Goal: Transaction & Acquisition: Purchase product/service

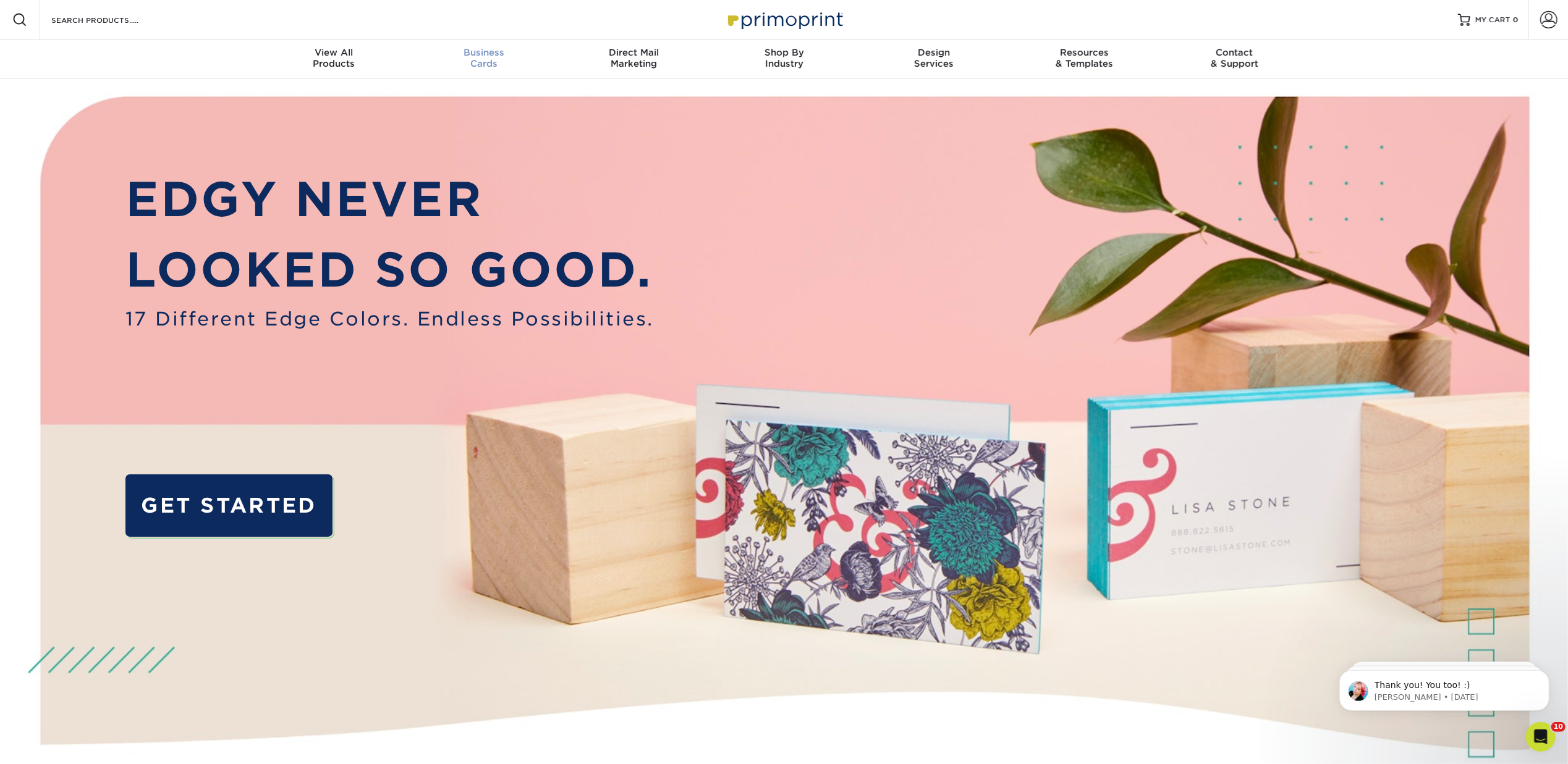
scroll to position [1, 0]
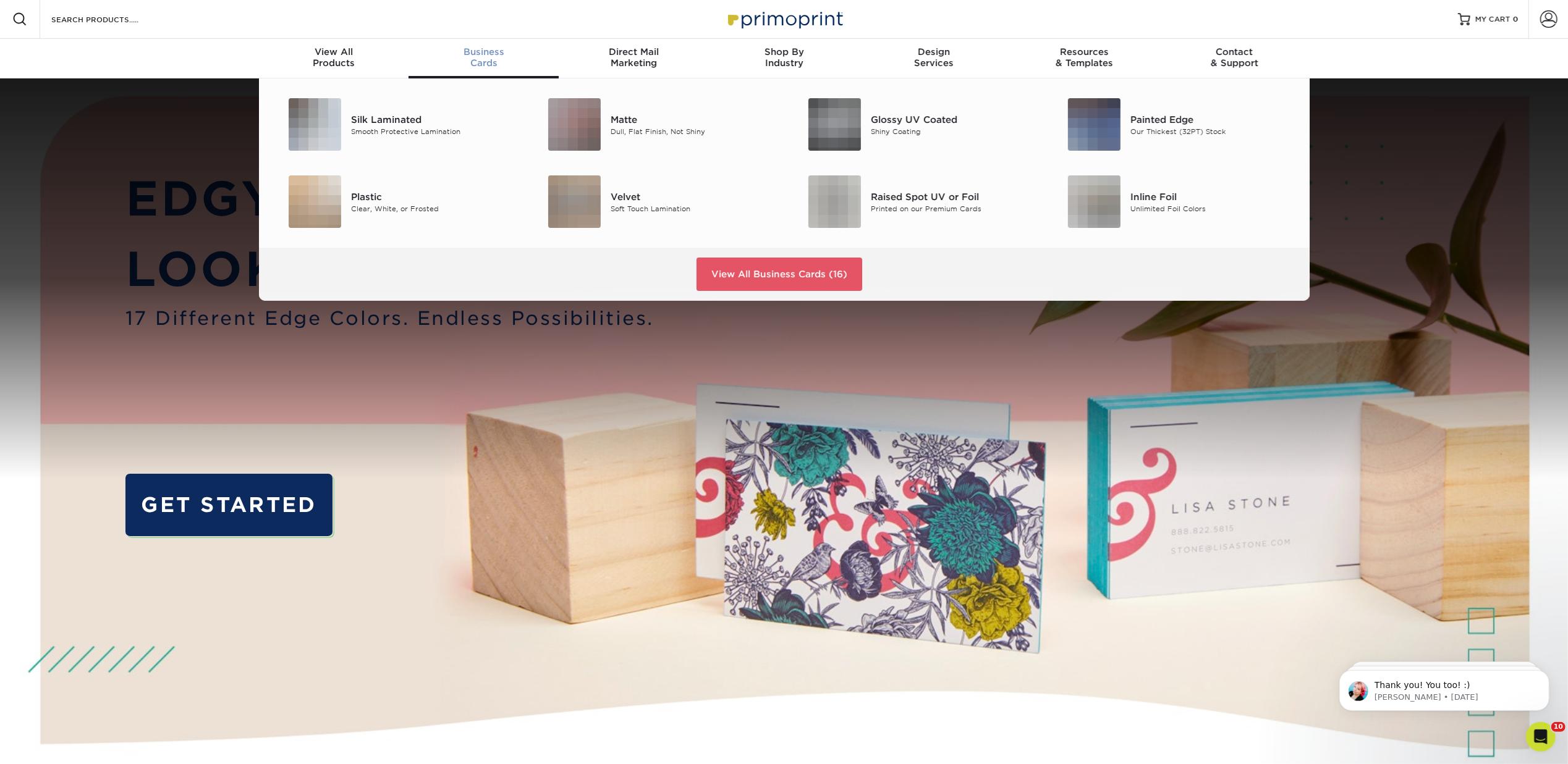
click at [477, 57] on div "Business Cards" at bounding box center [484, 57] width 150 height 22
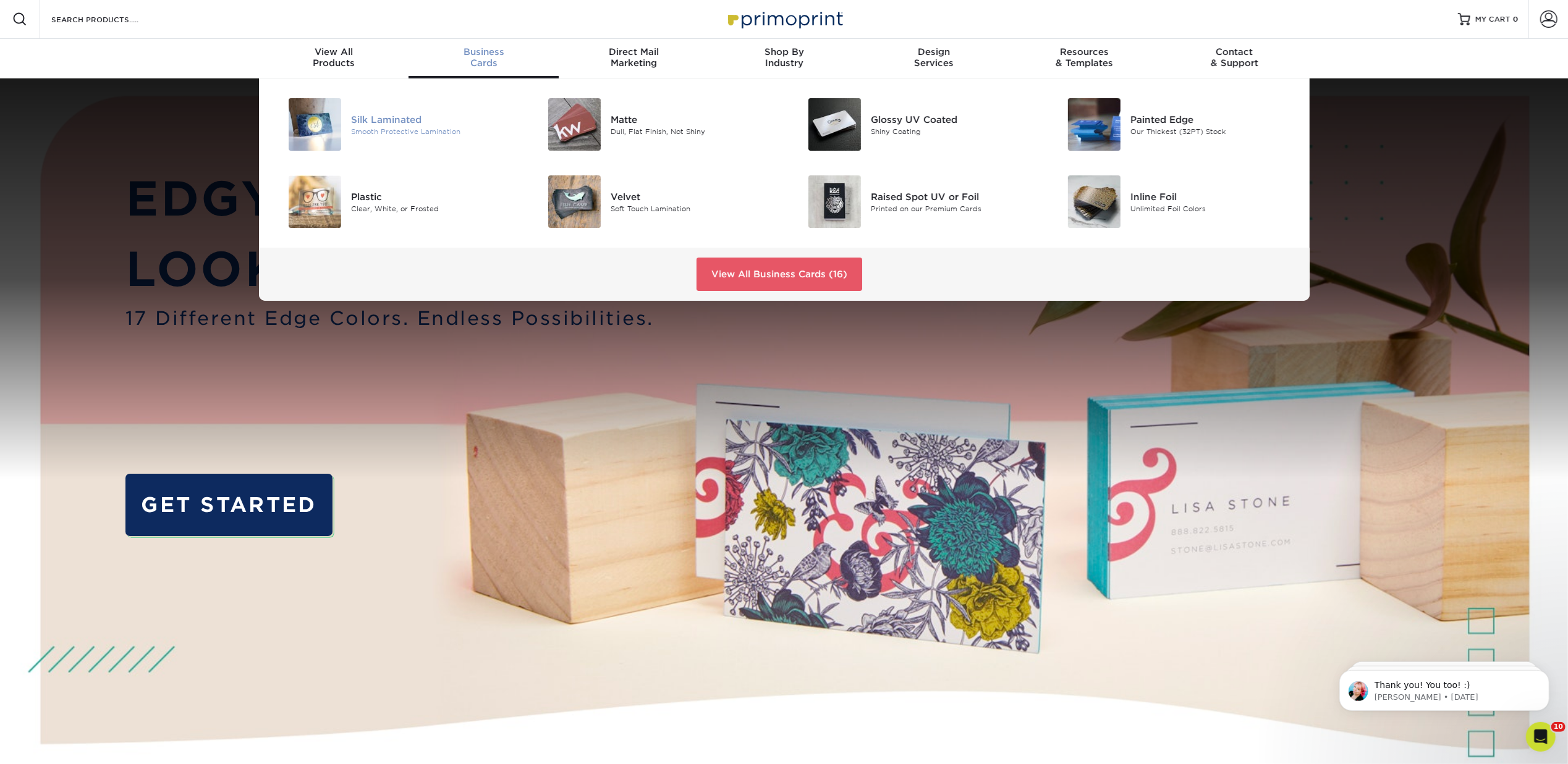
click at [405, 127] on div "Smooth Protective Lamination" at bounding box center [433, 131] width 164 height 11
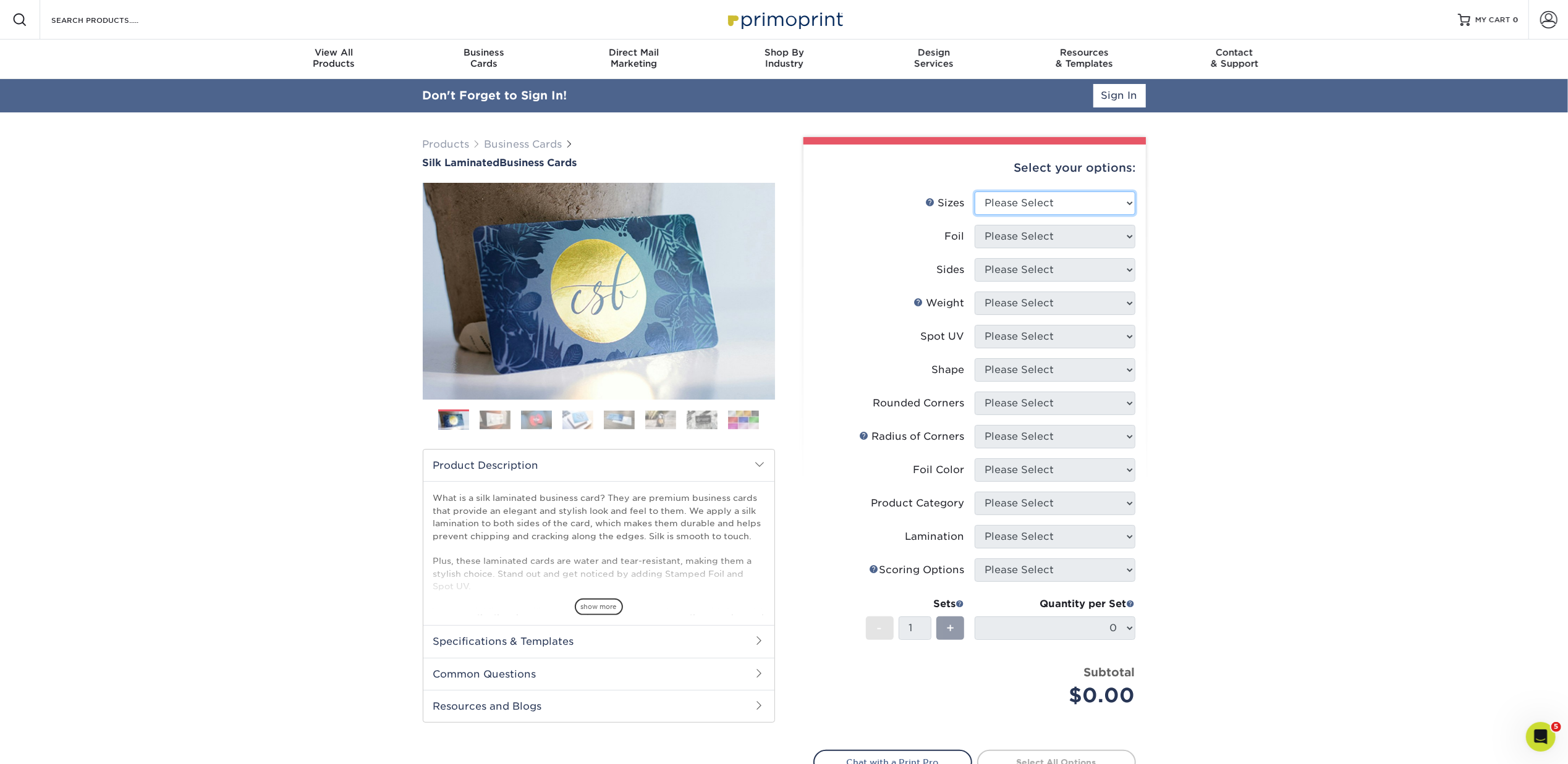
click at [1127, 198] on select "Please Select 1.5" x 3.5" - Mini 1.75" x 3.5" - Mini 2" x 2" - Square 2" x 3" -…" at bounding box center [1055, 203] width 161 height 23
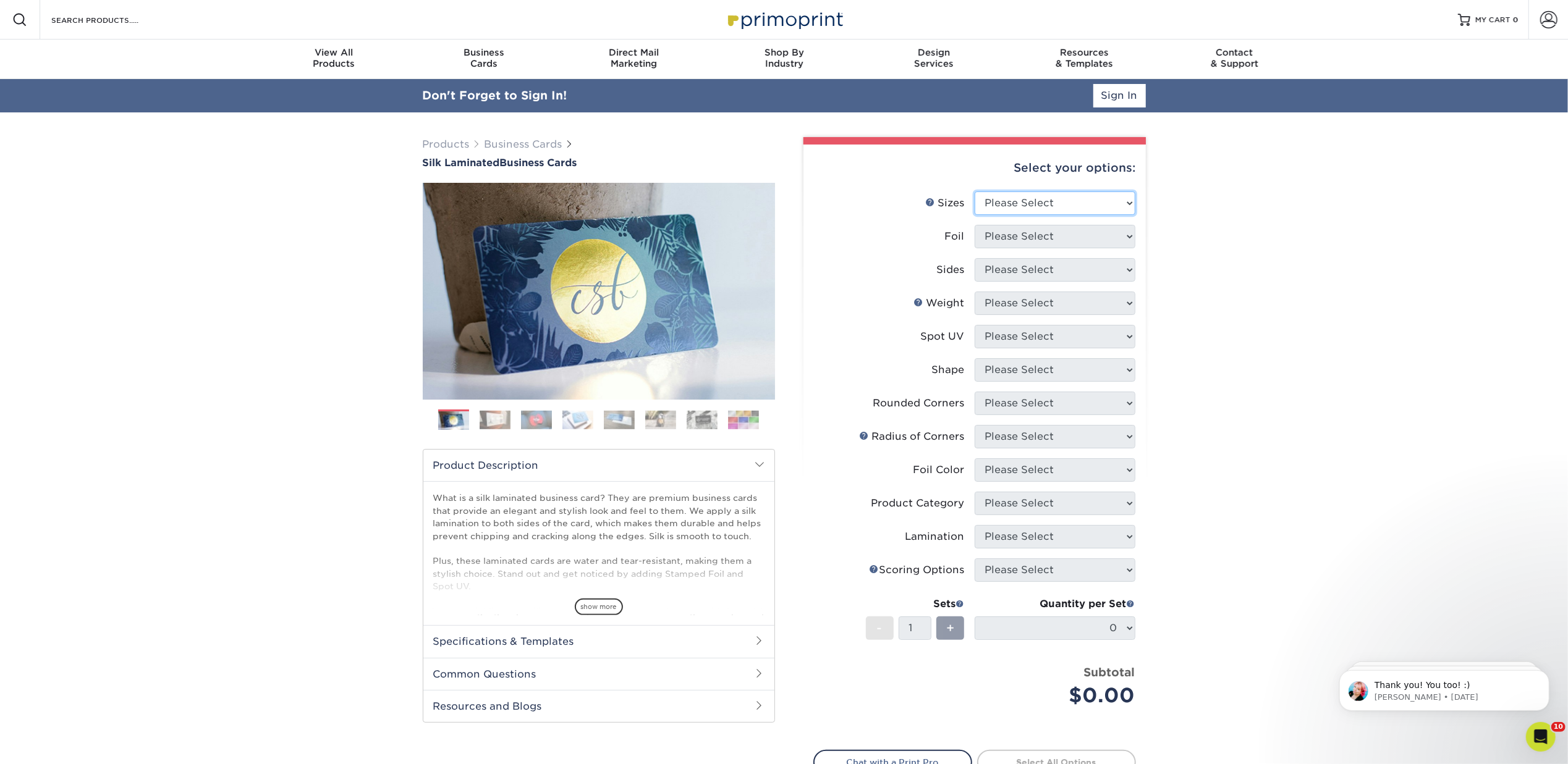
select select "2.00x3.50"
click at [975, 192] on select "Please Select 1.5" x 3.5" - Mini 1.75" x 3.5" - Mini 2" x 2" - Square 2" x 3" -…" at bounding box center [1055, 203] width 161 height 23
click at [1125, 234] on select "Please Select Yes No" at bounding box center [1055, 236] width 161 height 23
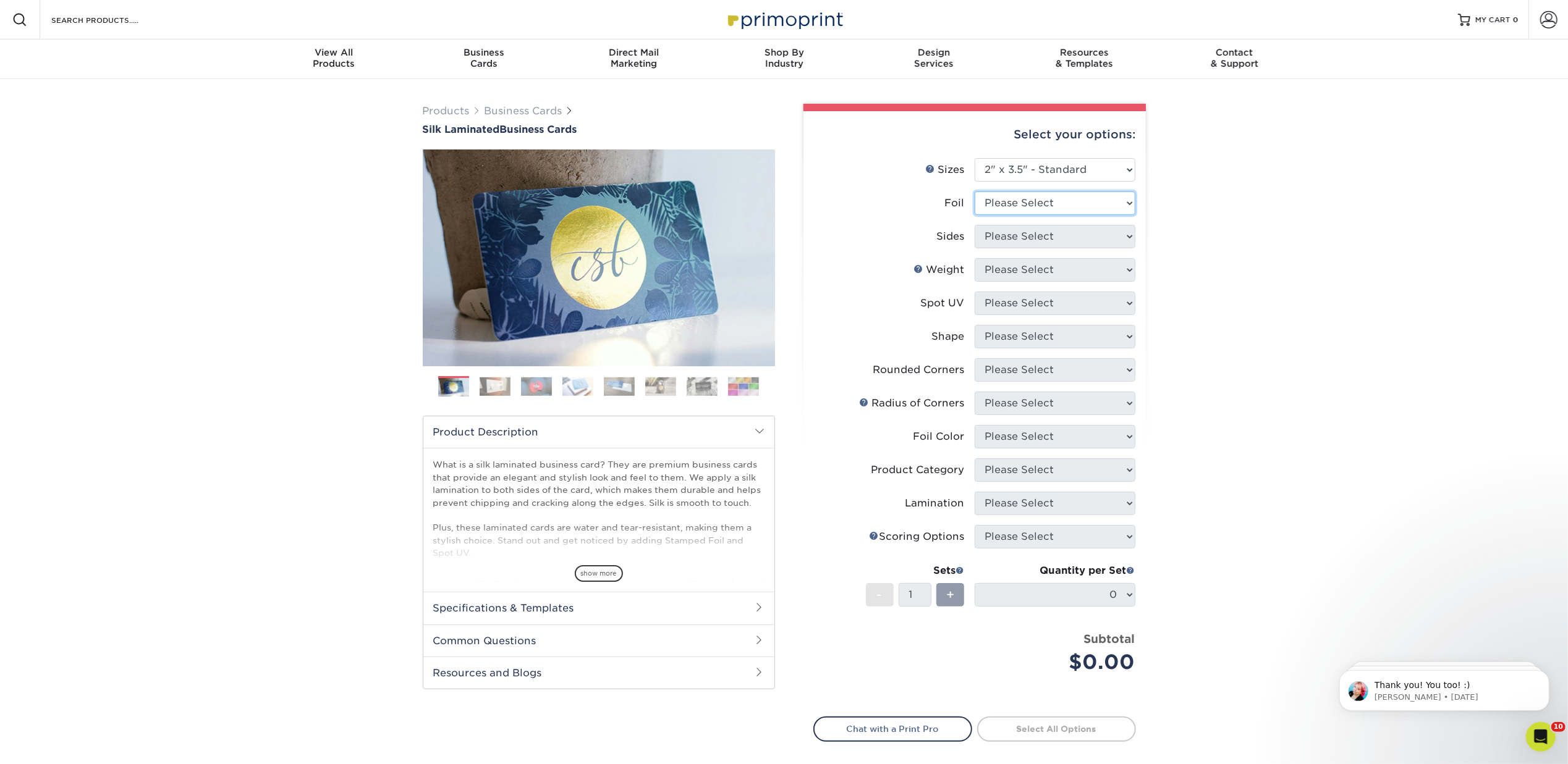
select select "0"
click at [975, 192] on select "Please Select Yes No" at bounding box center [1055, 203] width 161 height 23
click at [1127, 233] on select "Please Select Print Both Sides Print Front Only" at bounding box center [1055, 236] width 161 height 23
select select "13abbda7-1d64-4f25-8bb2-c179b224825d"
click at [975, 225] on select "Please Select Print Both Sides Print Front Only" at bounding box center [1055, 236] width 161 height 23
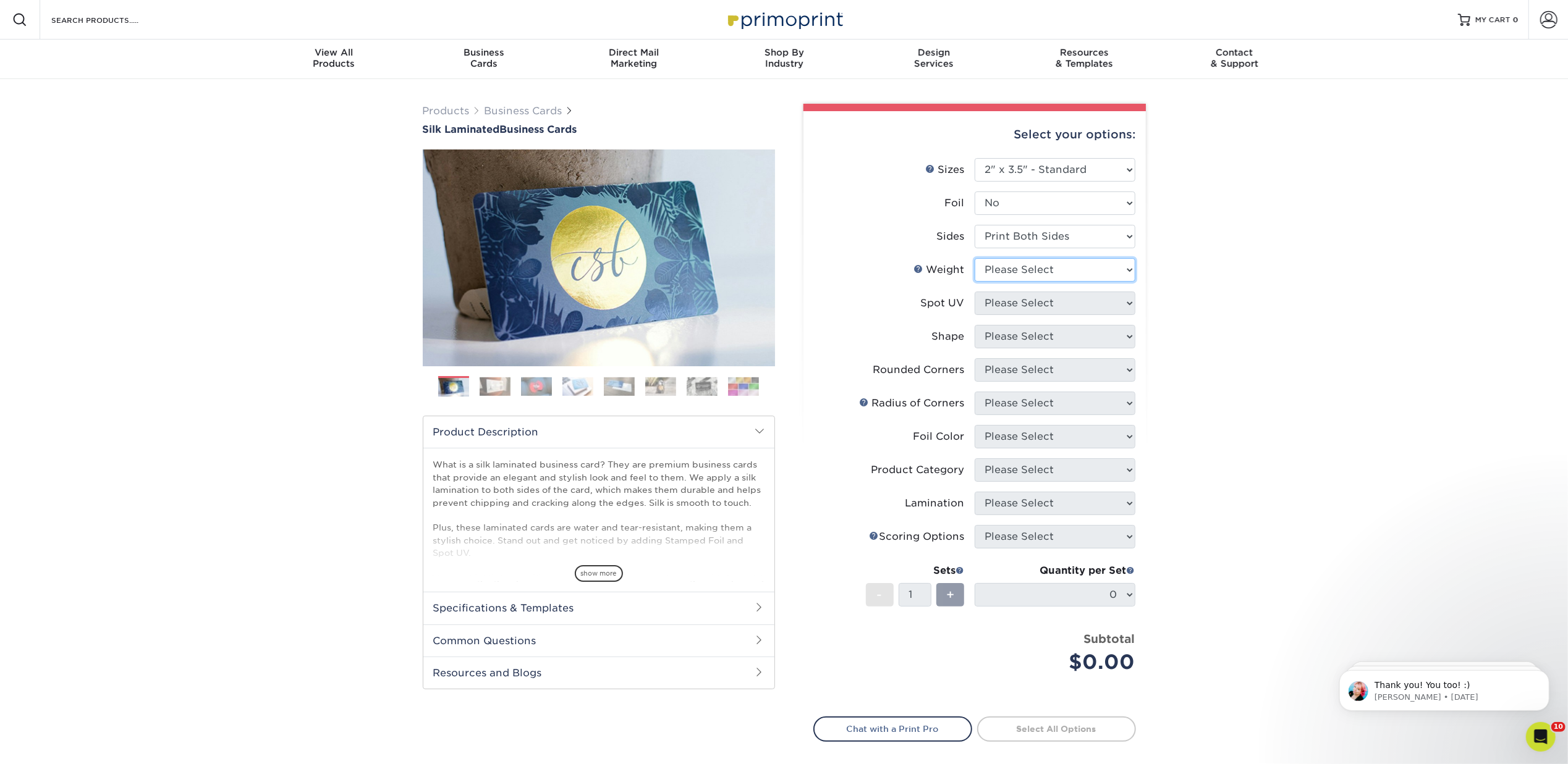
click at [1125, 263] on select "Please Select 16PT" at bounding box center [1055, 270] width 161 height 23
select select "16PT"
click at [975, 258] on select "Please Select 16PT" at bounding box center [1055, 270] width 161 height 23
click at [1126, 299] on select "Please Select No Spot UV Front and Back (Both Sides) Front Only Back Only" at bounding box center [1055, 303] width 161 height 23
select select "0"
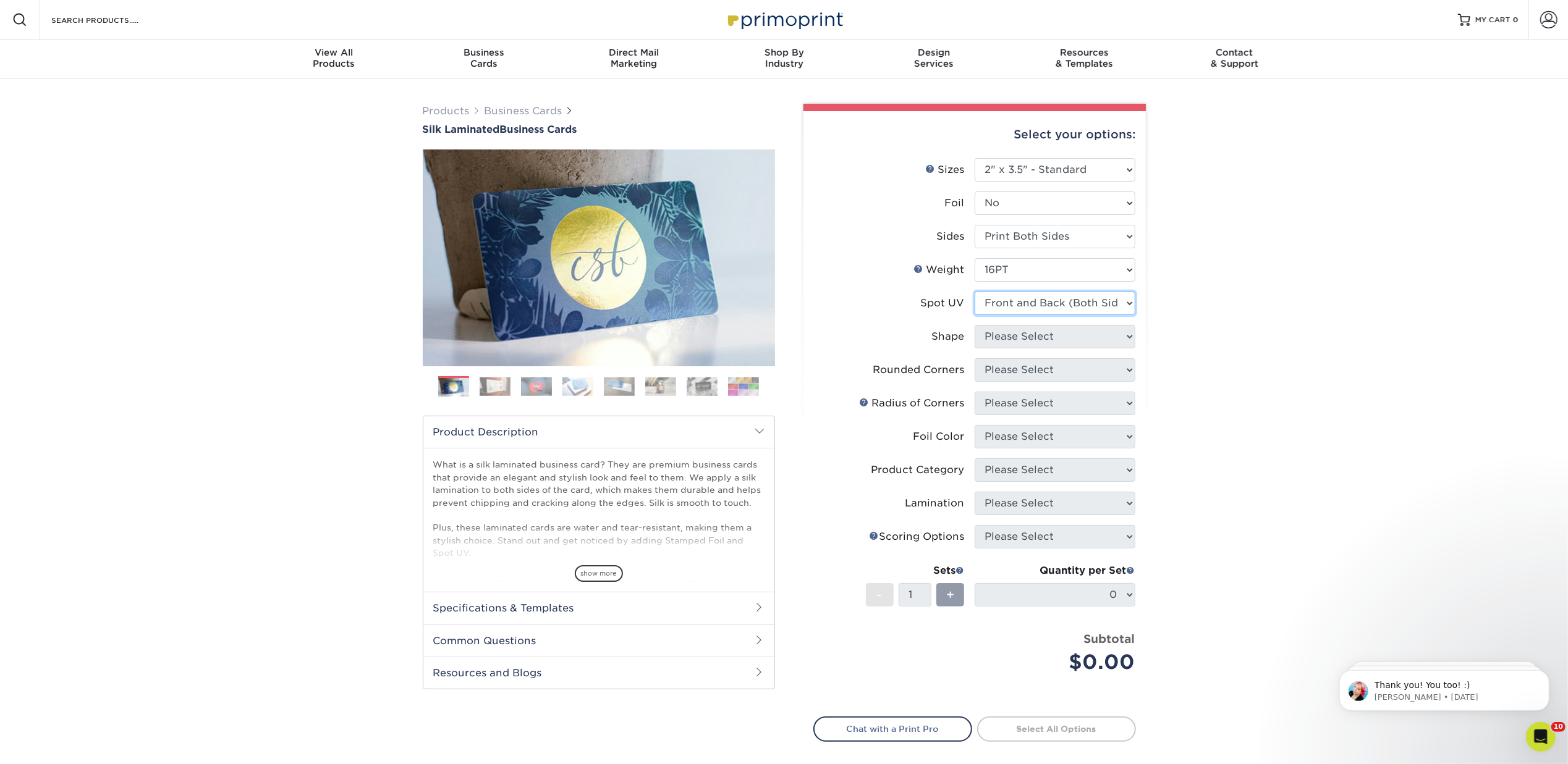
click at [975, 292] on select "Please Select No Spot UV Front and Back (Both Sides) Front Only Back Only" at bounding box center [1055, 303] width 161 height 23
click at [1126, 334] on select "Please Select Standard" at bounding box center [1055, 337] width 161 height 23
select select "standard"
click at [975, 325] on select "Please Select Standard" at bounding box center [1055, 337] width 161 height 23
click at [1129, 363] on select "Please Select Yes - Round 2 Corners Yes - Round 4 Corners No" at bounding box center [1055, 369] width 161 height 23
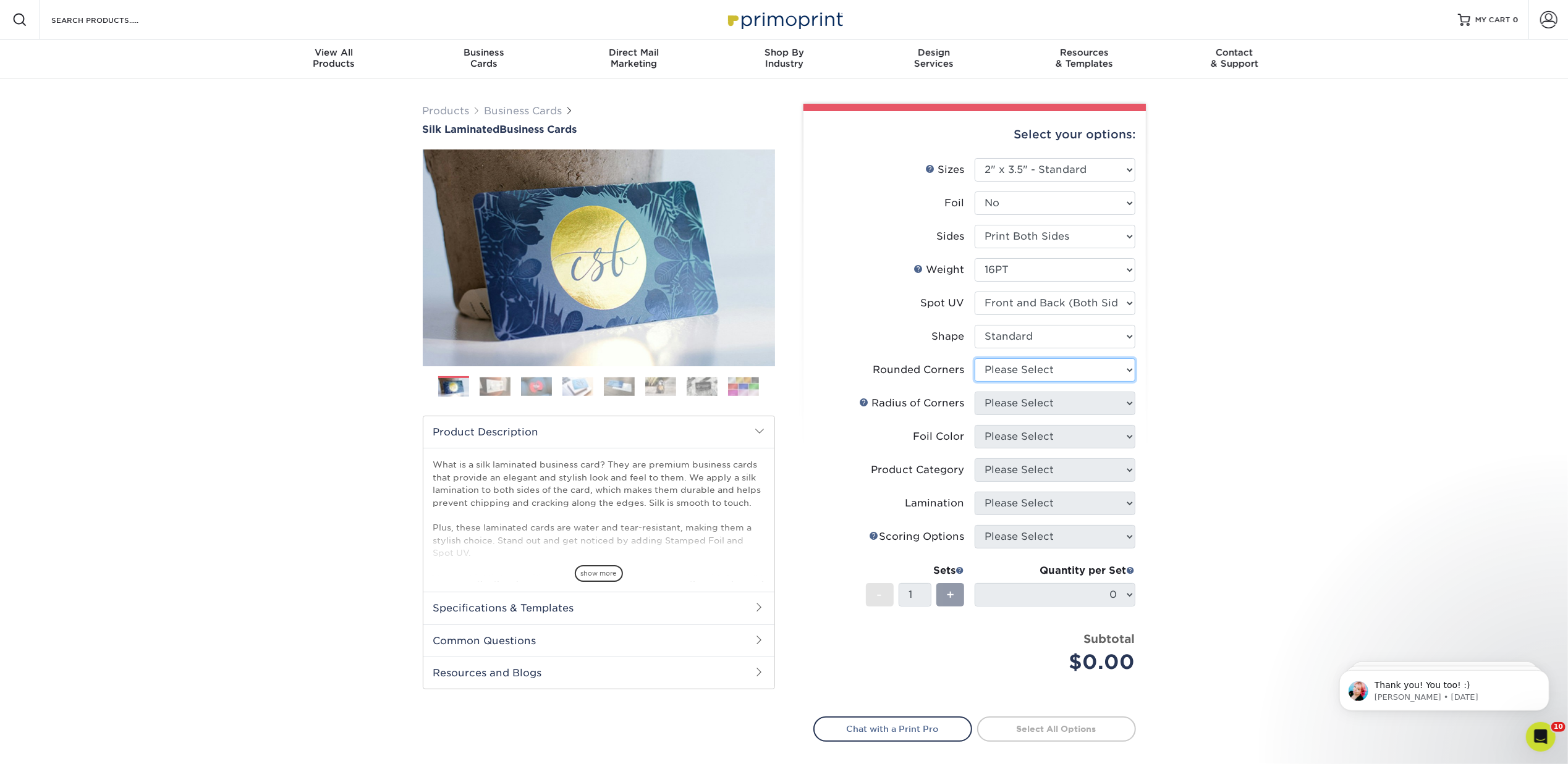
select select "0"
click at [975, 358] on select "Please Select Yes - Round 2 Corners Yes - Round 4 Corners No" at bounding box center [1055, 369] width 161 height 23
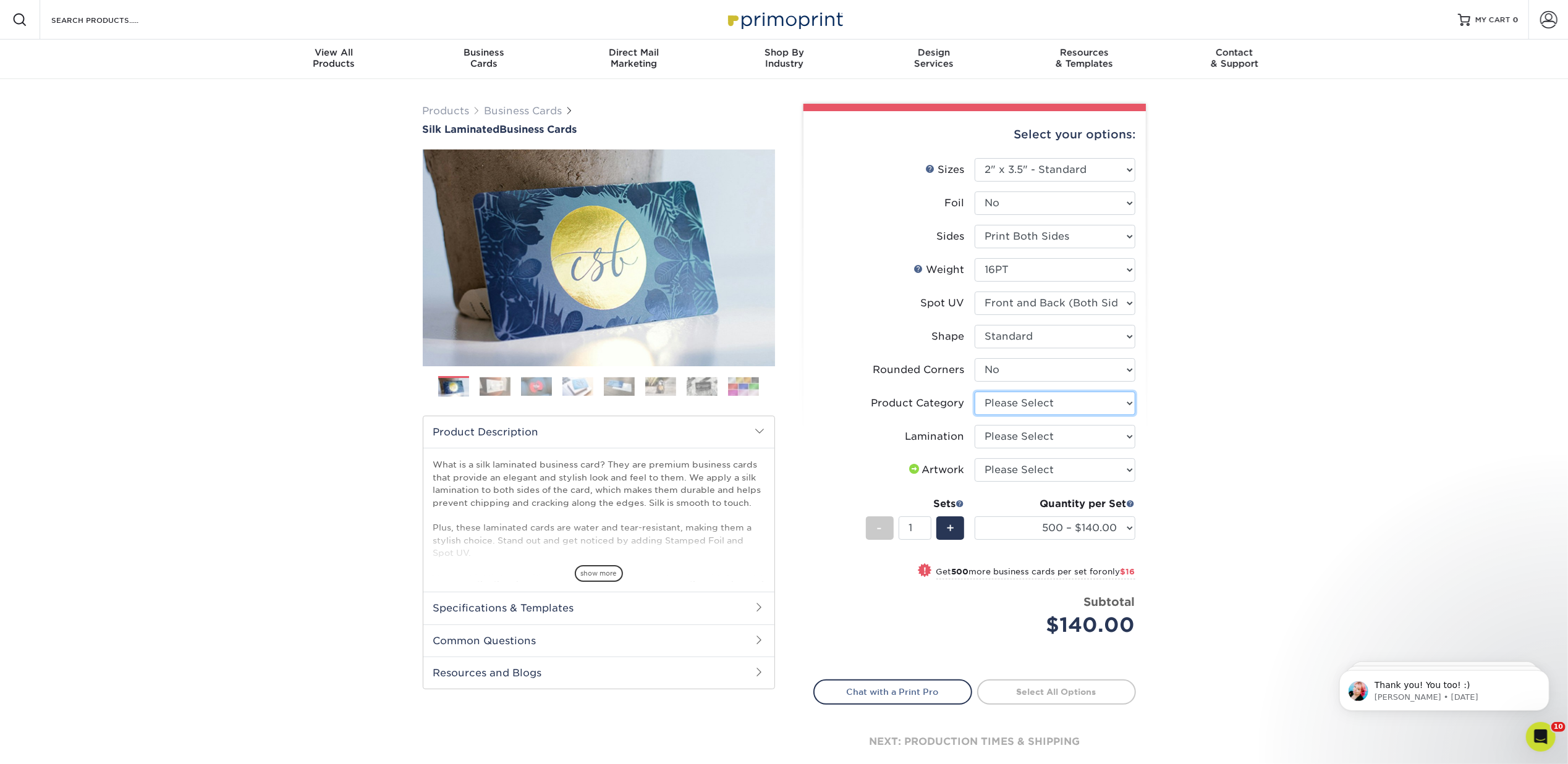
click at [1123, 399] on select "Please Select Business Cards" at bounding box center [1055, 403] width 161 height 23
select select "3b5148f1-0588-4f88-a218-97bcfdce65c1"
click at [975, 391] on select "Please Select Business Cards" at bounding box center [1055, 403] width 161 height 23
click at [1128, 436] on select "Please Select Silk" at bounding box center [1055, 436] width 161 height 23
select select "ccacb42f-45f7-42d3-bbd3-7c8421cf37f0"
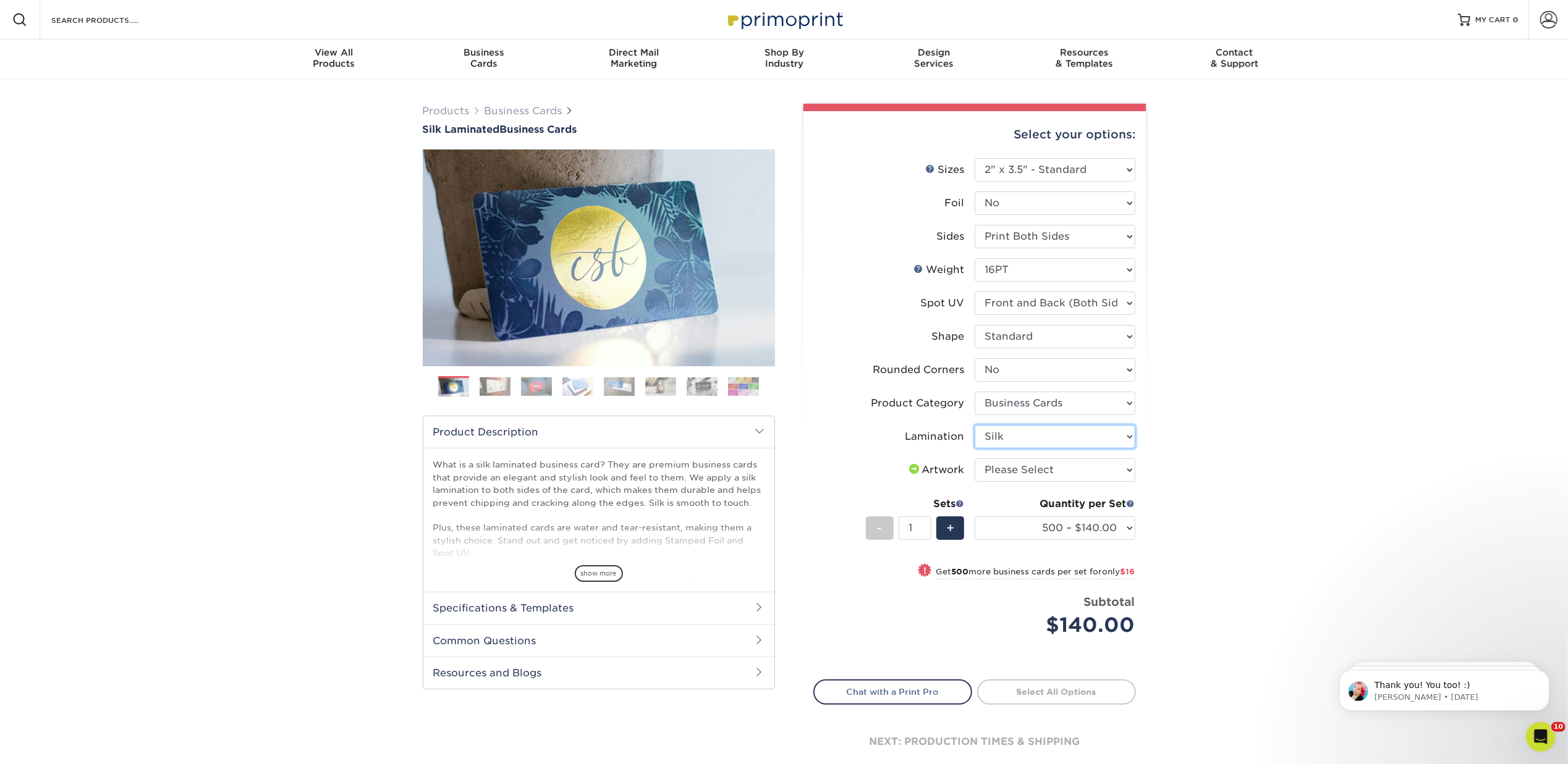
click at [975, 425] on select "Please Select Silk" at bounding box center [1055, 436] width 161 height 23
click at [1124, 466] on select "Please Select I will upload files I need a design - $100" at bounding box center [1055, 470] width 161 height 23
select select "upload"
click at [975, 458] on select "Please Select I will upload files I need a design - $100" at bounding box center [1055, 470] width 161 height 23
click at [1061, 687] on link "Proceed to Shipping" at bounding box center [1057, 690] width 159 height 22
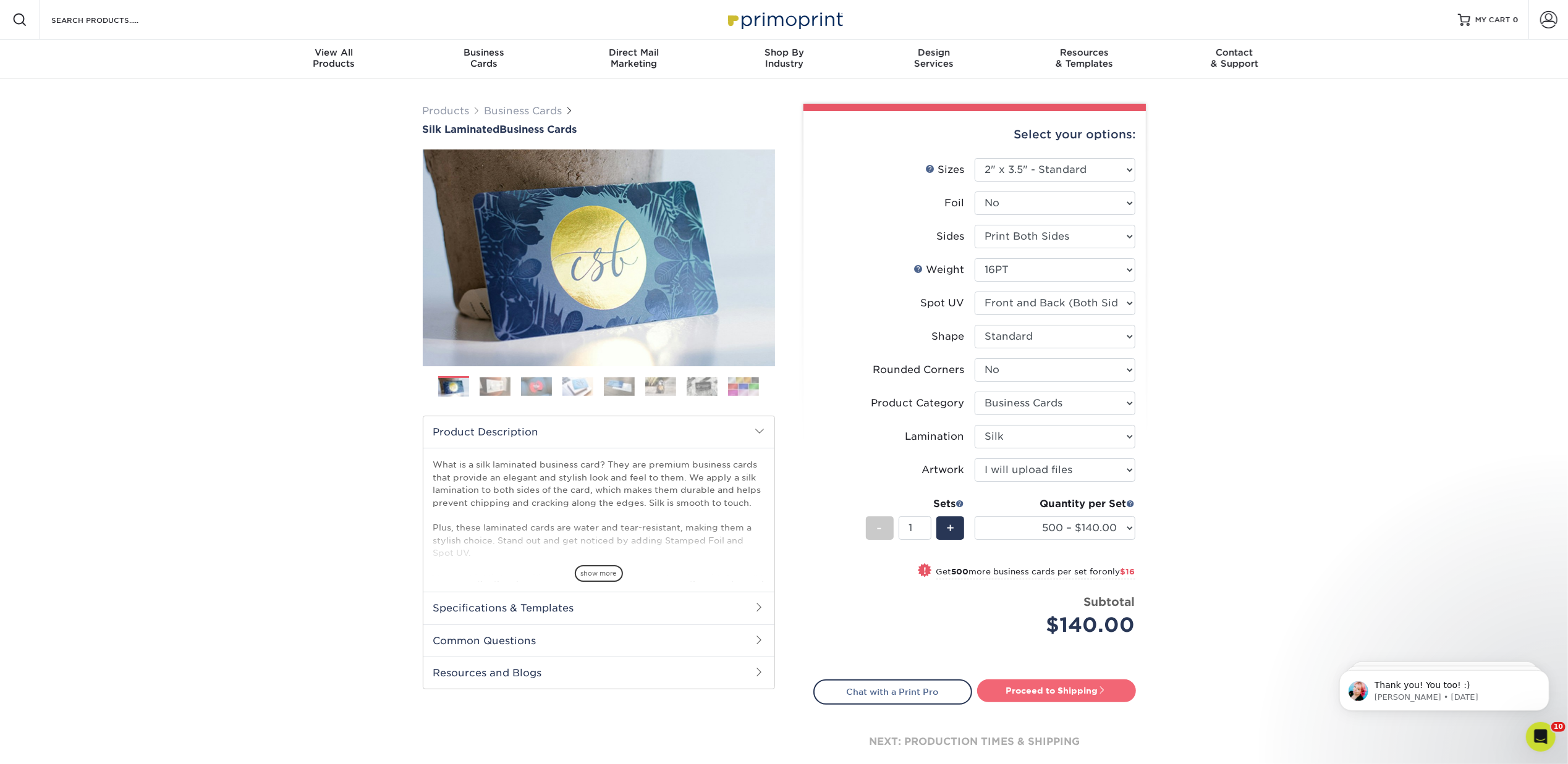
type input "Set 1"
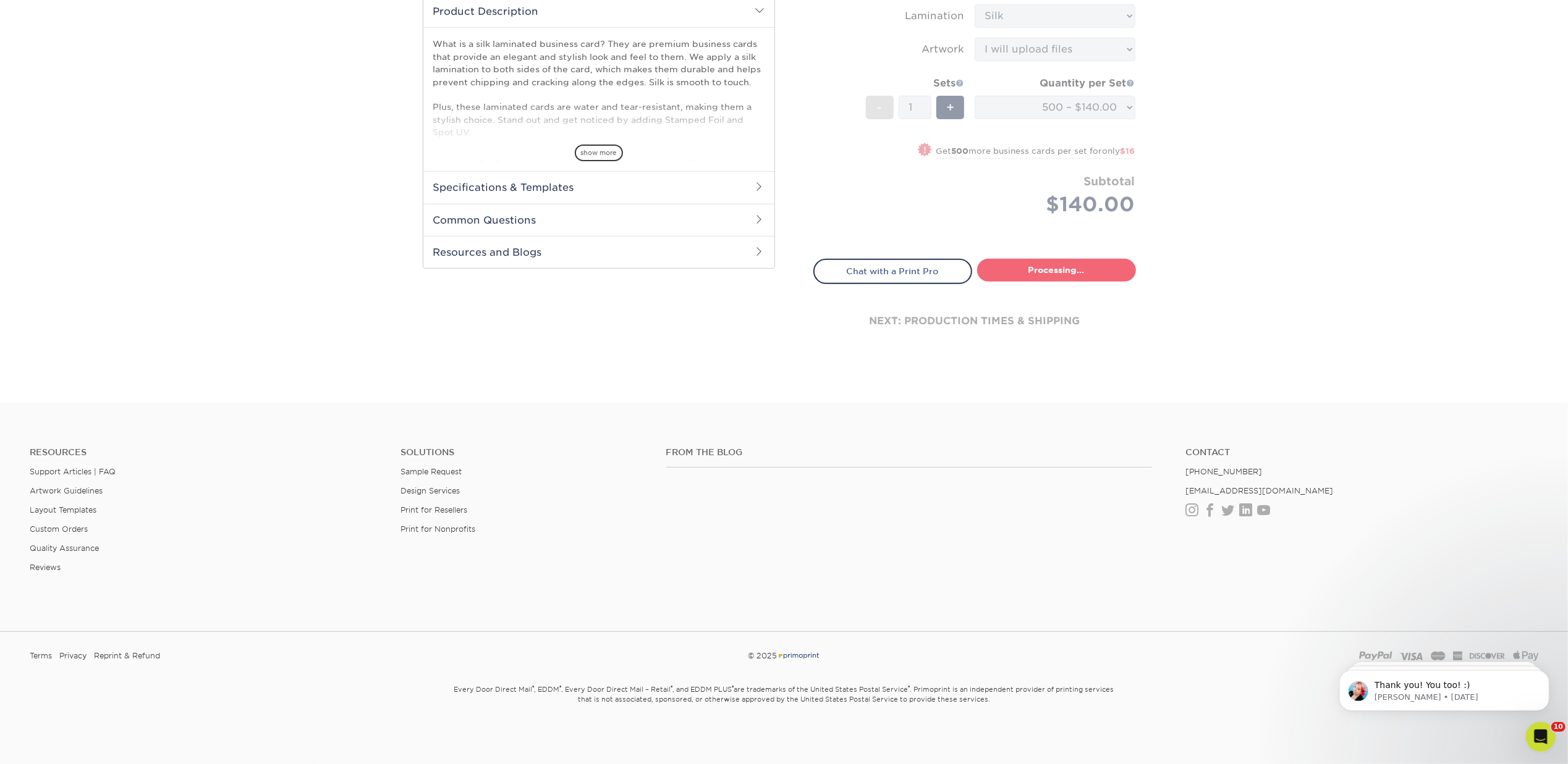
select select "a02e7c76-bdf4-4cc9-8b1d-1aa03151ab1e"
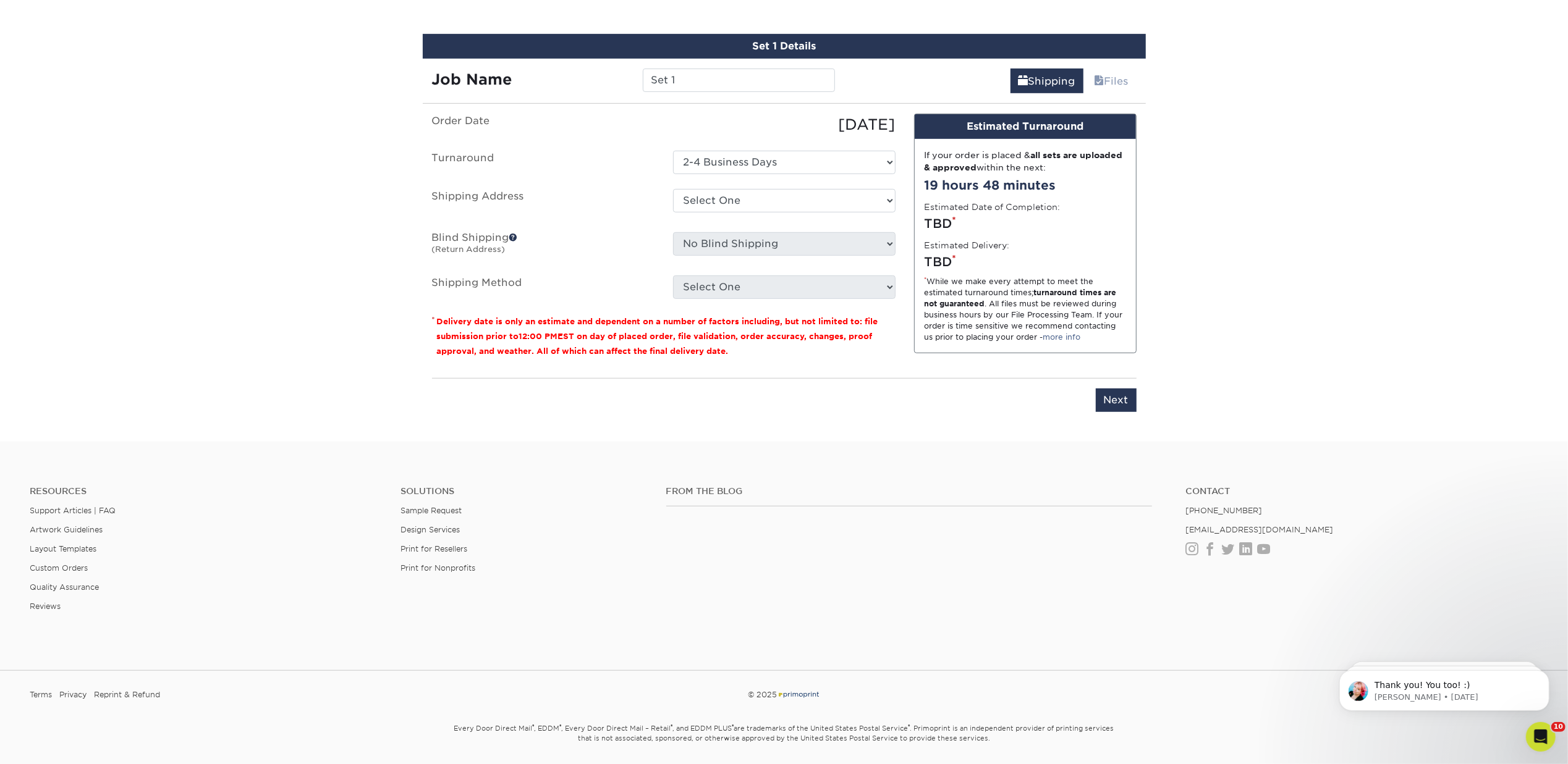
scroll to position [712, 0]
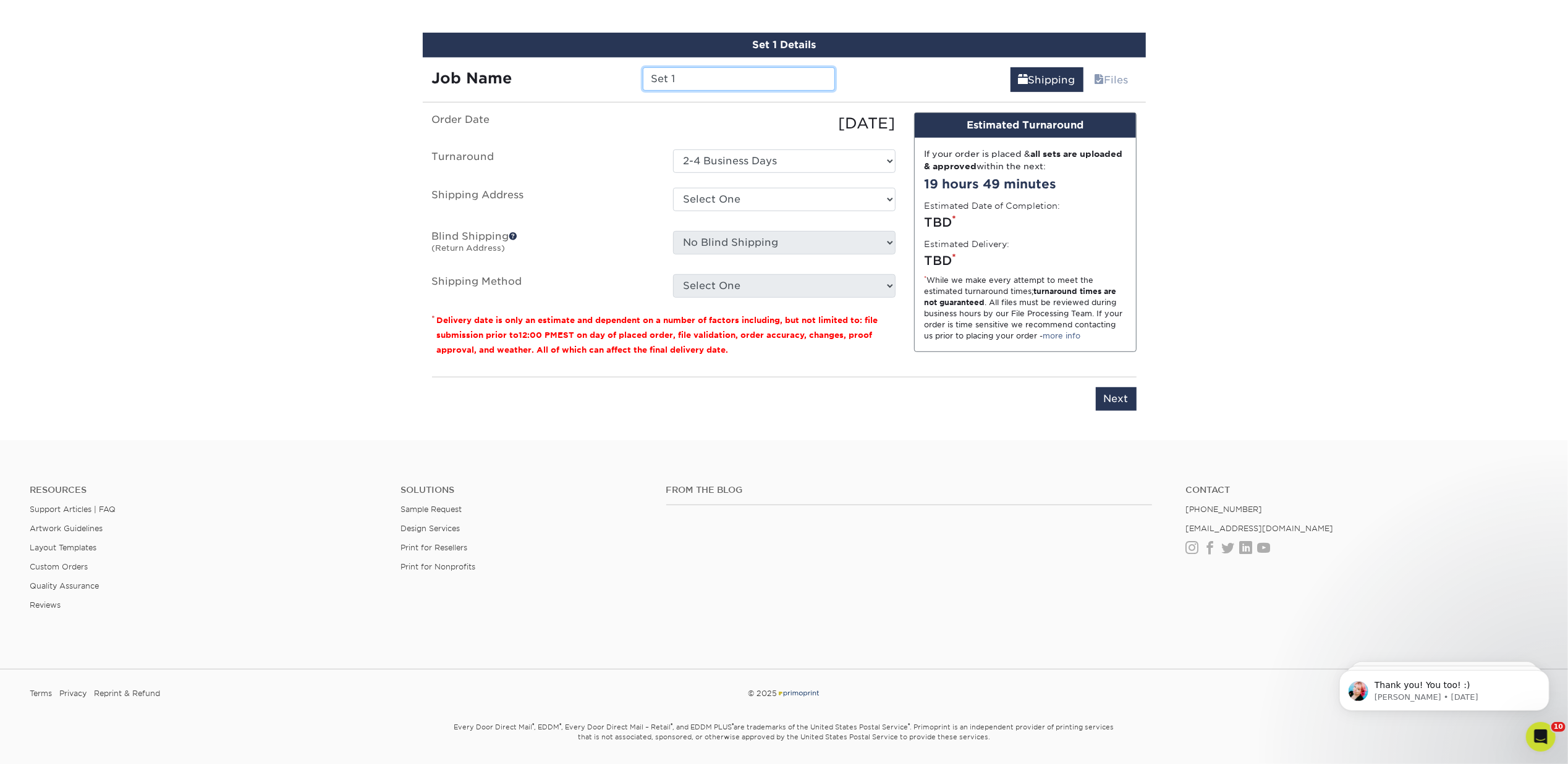
click at [722, 77] on input "Set 1" at bounding box center [738, 79] width 192 height 23
type input "S"
type input "Matt Adams BC"
click at [886, 192] on select "Select One + Add New Address - Login" at bounding box center [784, 199] width 223 height 23
click at [673, 211] on select "Select One + Add New Address - Login" at bounding box center [784, 199] width 223 height 23
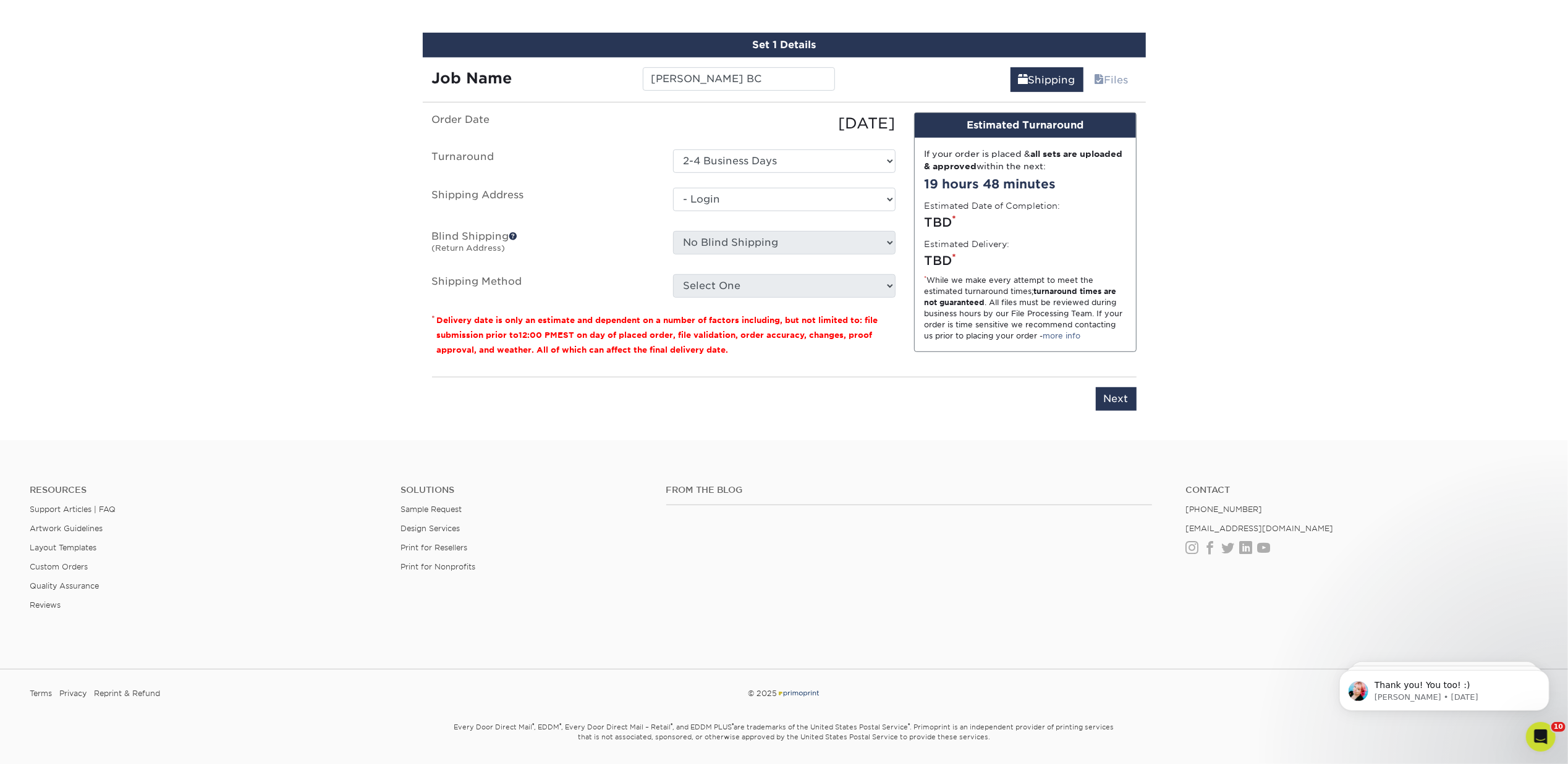
select select "-1"
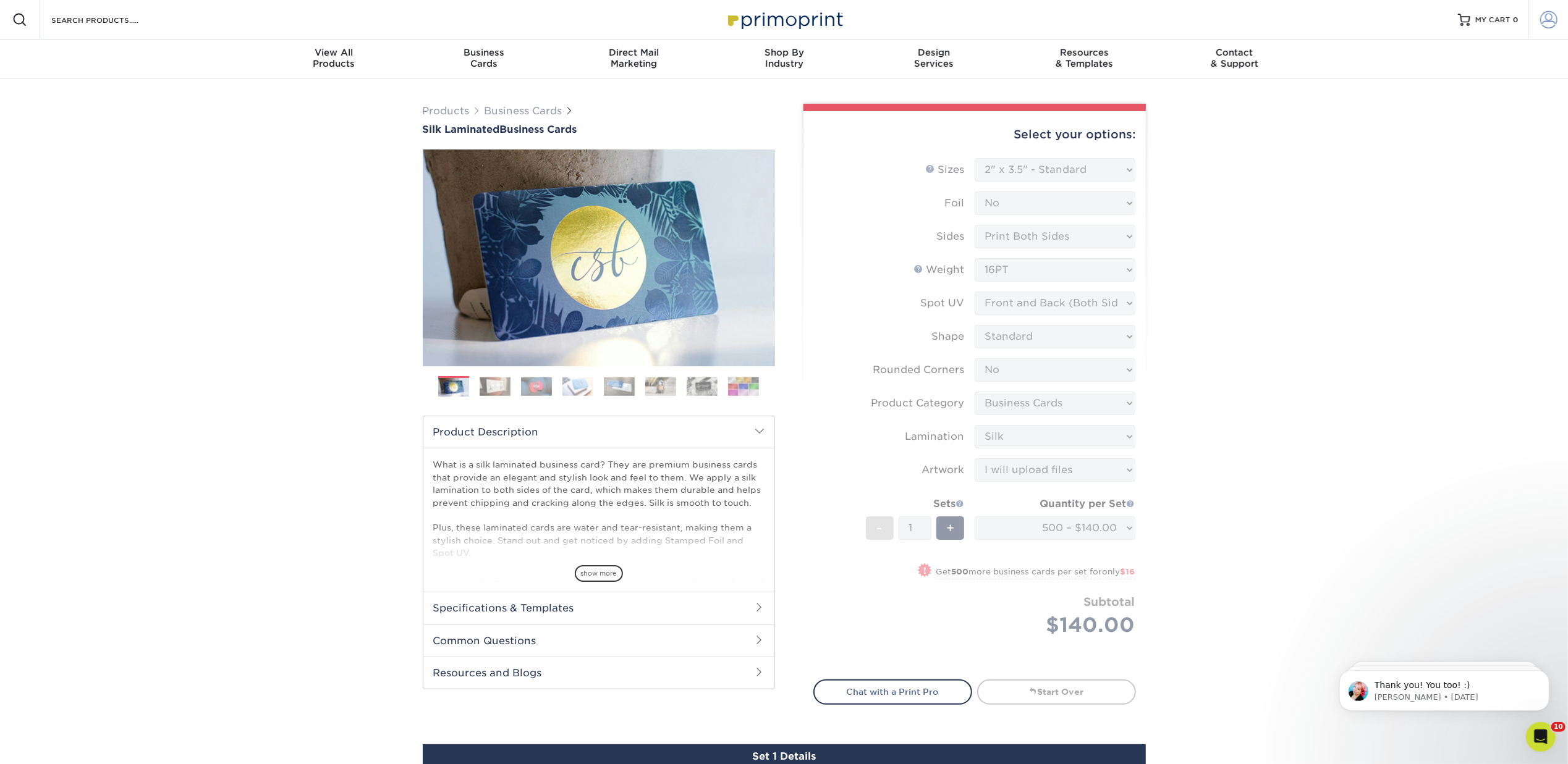
click at [1545, 16] on span at bounding box center [1548, 20] width 17 height 17
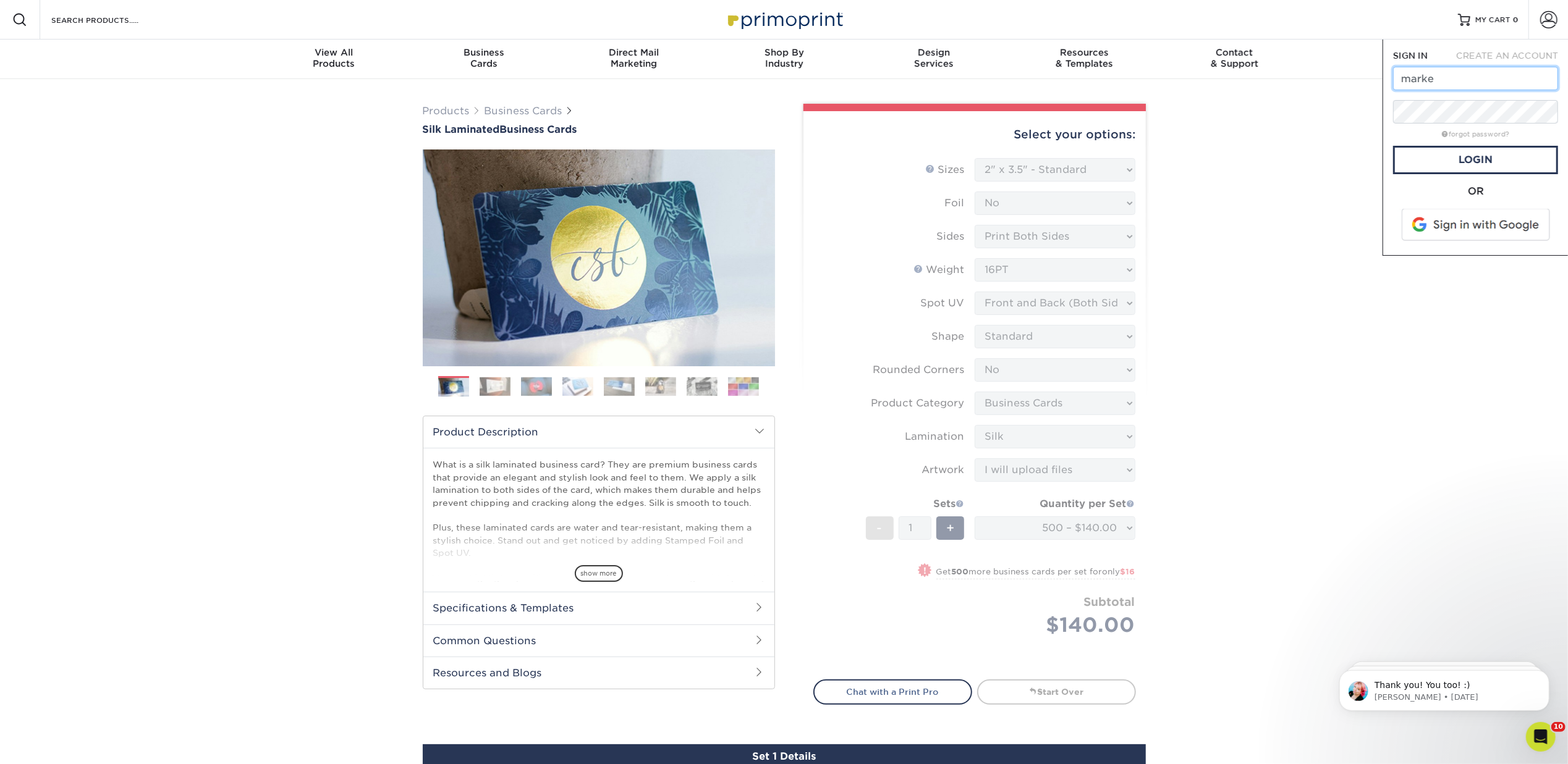
type input "marketing@kaplankirsch.com"
click at [1478, 159] on link "Login" at bounding box center [1475, 159] width 165 height 28
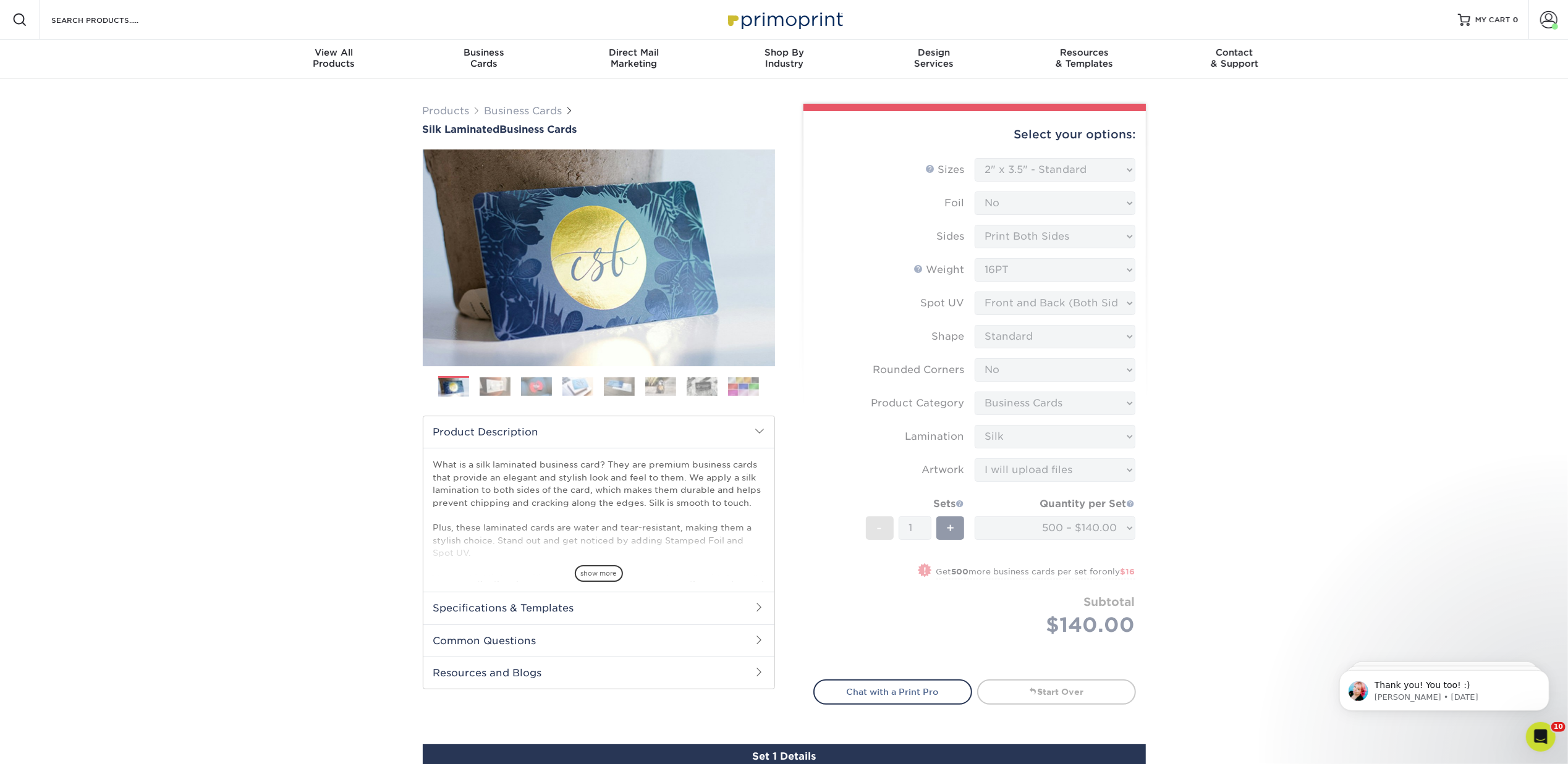
click at [1301, 439] on div "Products Business Cards Silk Laminated Business Cards Previous Next" at bounding box center [784, 615] width 1568 height 1073
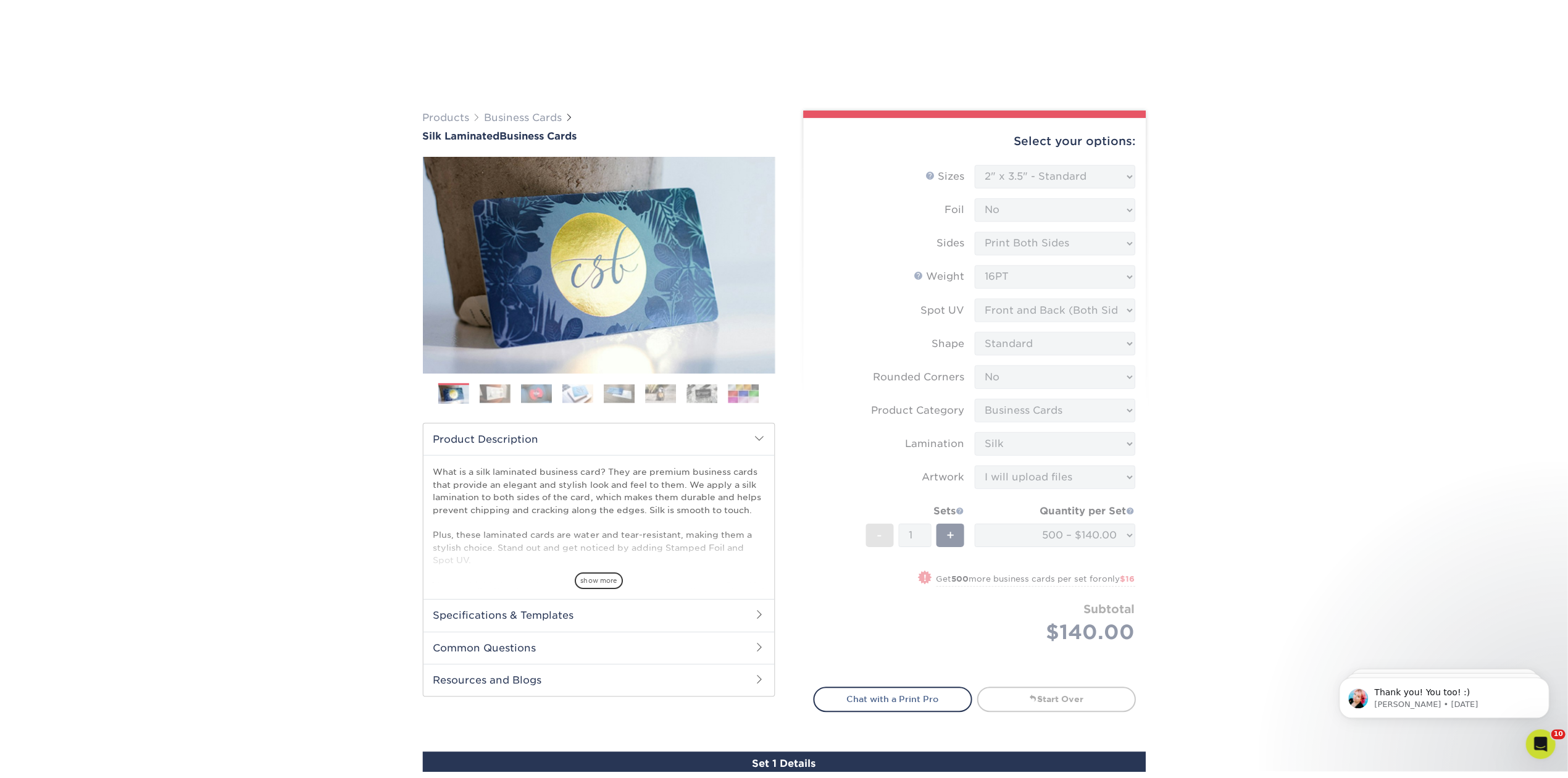
scroll to position [411, 0]
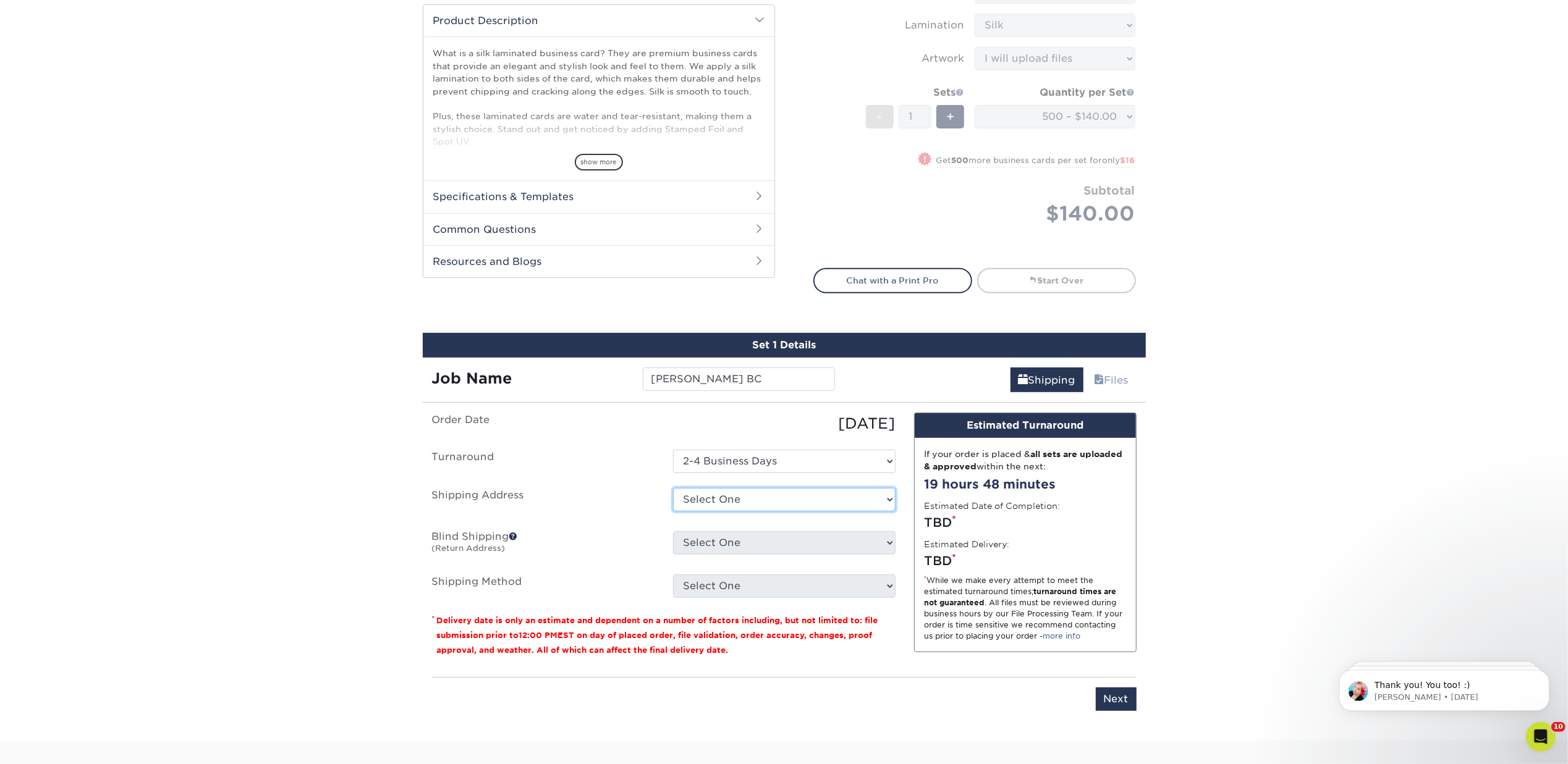
click at [888, 492] on select "Select One 1675 BROADWAY, DENVER, CO 1634 I ST NW, WASHINGTON, DC 1 SANSOME ST,…" at bounding box center [784, 499] width 223 height 23
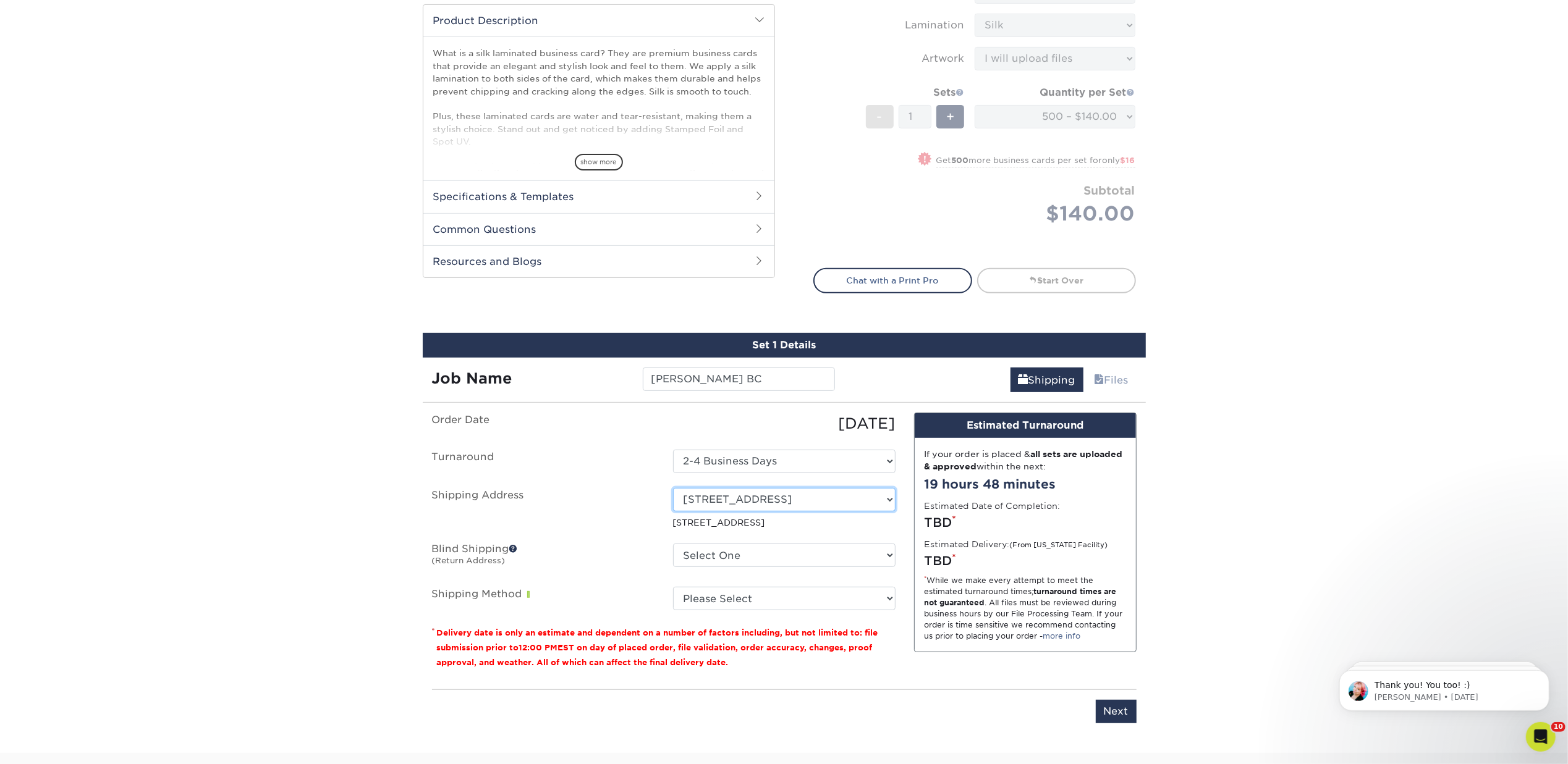
click at [716, 493] on select "Select One 1675 BROADWAY, DENVER, CO 1634 I ST NW, WASHINGTON, DC 1 SANSOME ST,…" at bounding box center [784, 499] width 223 height 23
click at [673, 488] on select "Select One 1675 BROADWAY, DENVER, CO 1634 I ST NW, WASHINGTON, DC 1 SANSOME ST,…" at bounding box center [784, 499] width 223 height 23
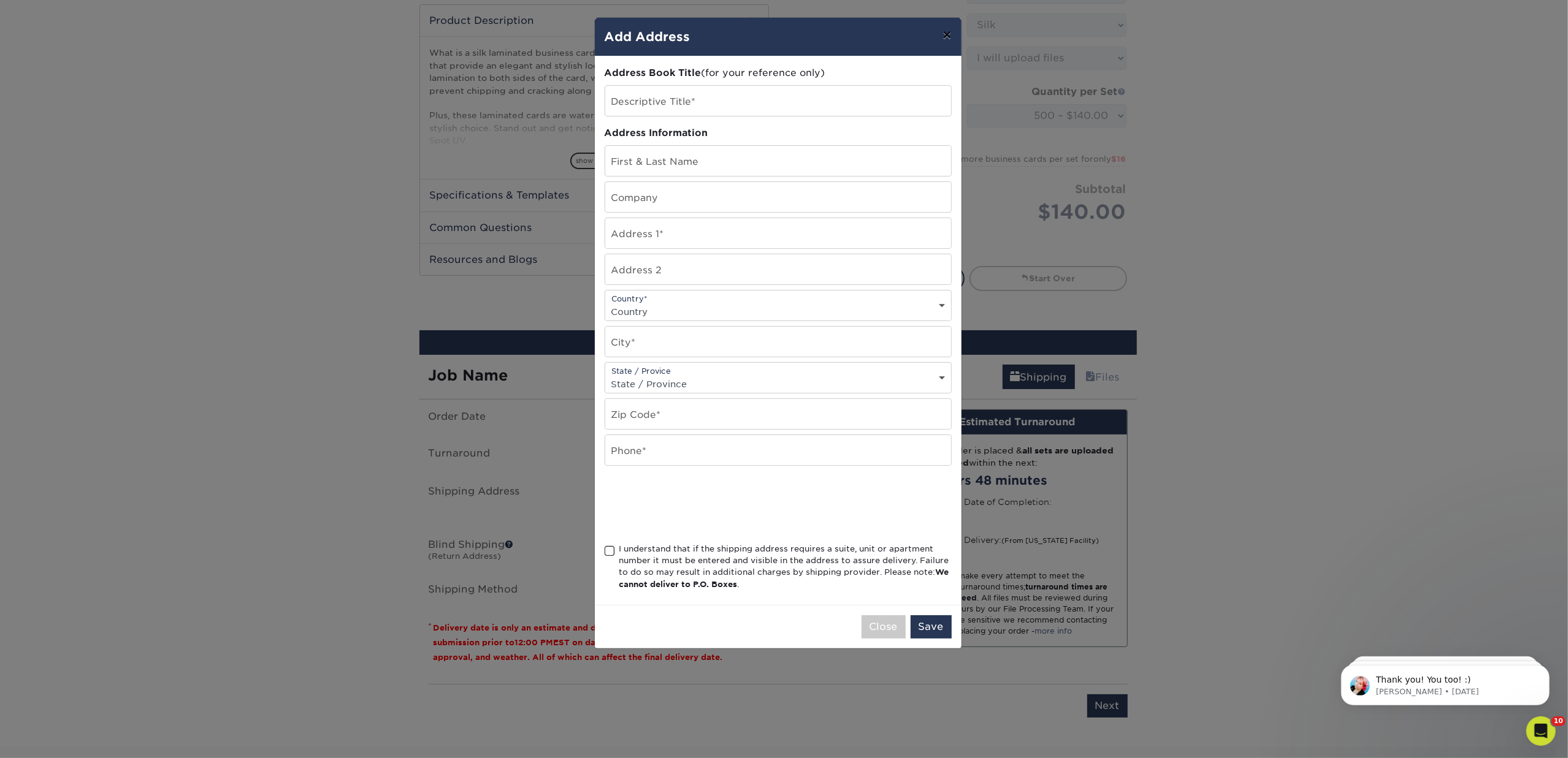
click at [947, 28] on button "×" at bounding box center [947, 34] width 28 height 34
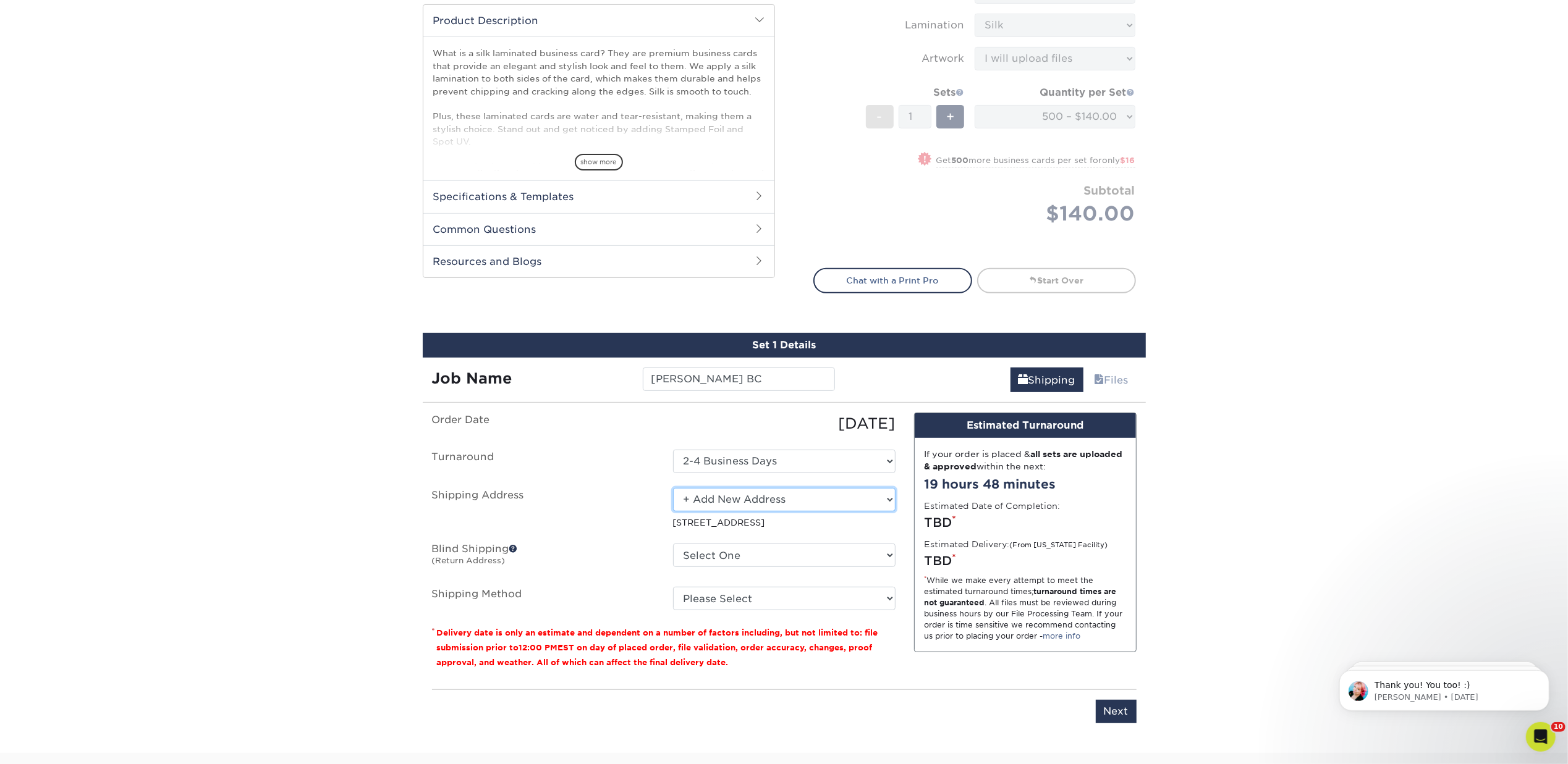
click at [887, 495] on select "Select One 1675 BROADWAY, DENVER, CO 1634 I ST NW, WASHINGTON, DC 1 SANSOME ST,…" at bounding box center [784, 499] width 223 height 23
click at [673, 488] on select "Select One 1675 BROADWAY, DENVER, CO 1634 I ST NW, WASHINGTON, DC 1 SANSOME ST,…" at bounding box center [784, 499] width 223 height 23
click at [798, 495] on select "Select One 1675 BROADWAY, DENVER, CO 1634 I ST NW, WASHINGTON, DC 1 SANSOME ST,…" at bounding box center [784, 499] width 223 height 23
click at [673, 488] on select "Select One 1675 BROADWAY, DENVER, CO 1634 I ST NW, WASHINGTON, DC 1 SANSOME ST,…" at bounding box center [784, 499] width 223 height 23
click at [720, 517] on p "1 SANSOME ST, SAN FRANCISCO, CA" at bounding box center [784, 523] width 223 height 13
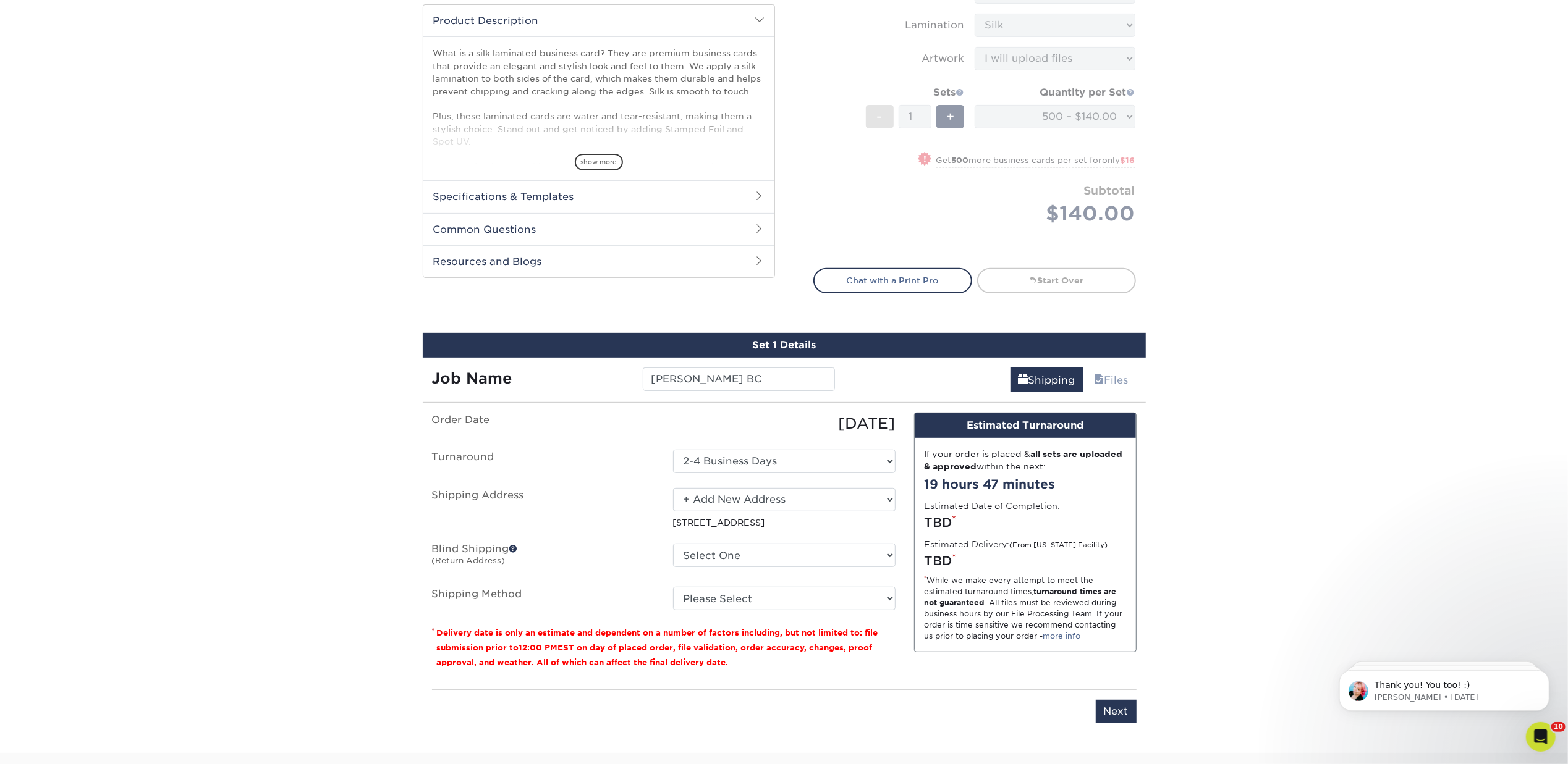
click at [744, 516] on p "1 SANSOME ST, SAN FRANCISCO, CA" at bounding box center [784, 523] width 223 height 13
click at [801, 512] on div "Select One 1675 BROADWAY, DENVER, CO 1634 I ST NW, WASHINGTON, DC 1 SANSOME ST,…" at bounding box center [784, 508] width 241 height 41
click at [841, 519] on p "1 SANSOME ST, SAN FRANCISCO, CA" at bounding box center [784, 523] width 223 height 13
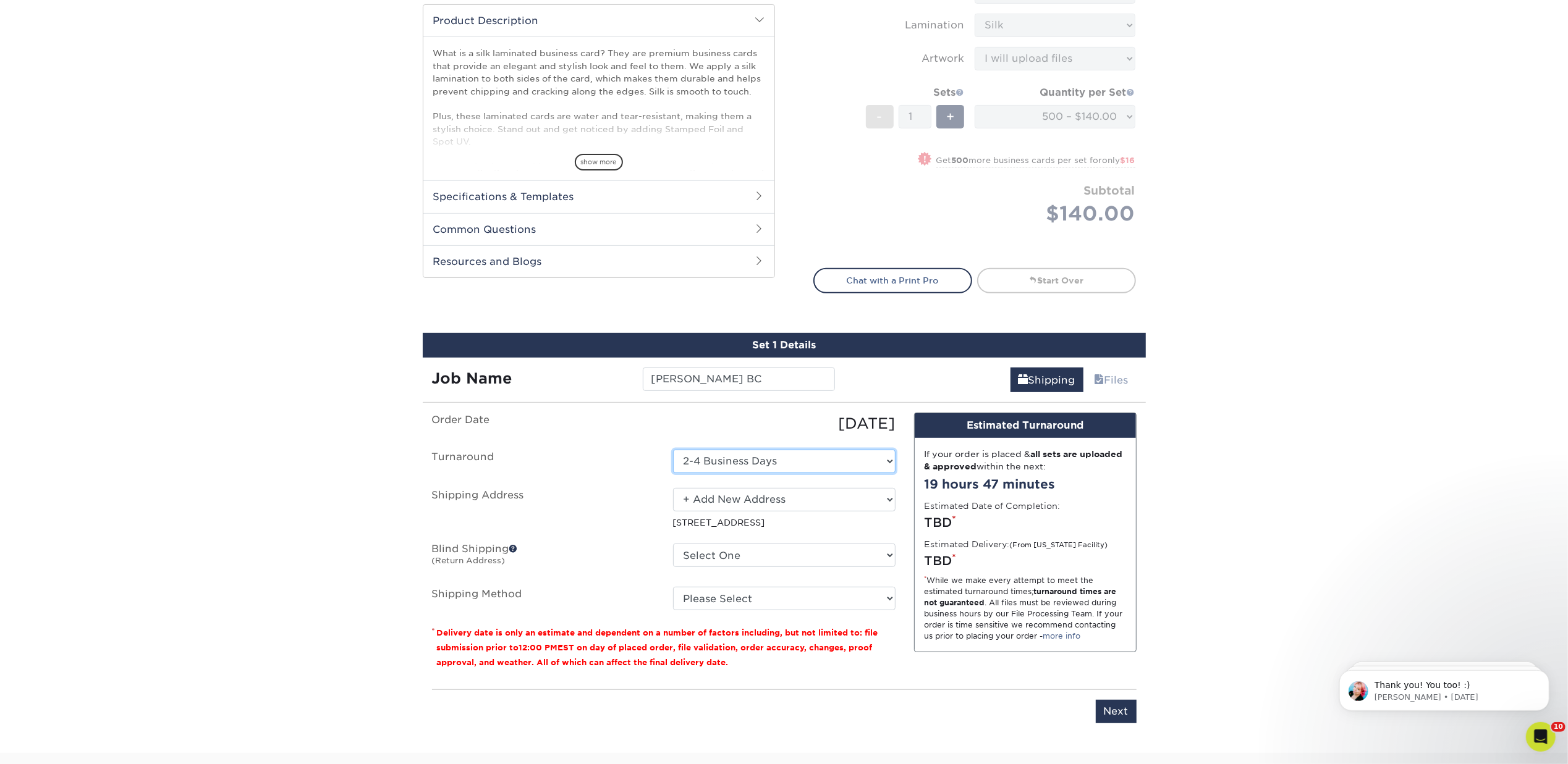
click at [809, 452] on select "Select One 2-4 Business Days" at bounding box center [784, 461] width 223 height 23
click at [673, 450] on select "Select One 2-4 Business Days" at bounding box center [784, 461] width 223 height 23
click at [771, 498] on select "Select One 1675 BROADWAY, DENVER, CO 1634 I ST NW, WASHINGTON, DC 1 SANSOME ST,…" at bounding box center [784, 499] width 223 height 23
click at [673, 488] on select "Select One 1675 BROADWAY, DENVER, CO 1634 I ST NW, WASHINGTON, DC 1 SANSOME ST,…" at bounding box center [784, 499] width 223 height 23
click at [729, 710] on div "Please enter job name and select desired turnaround time, shipping address and …" at bounding box center [784, 707] width 704 height 34
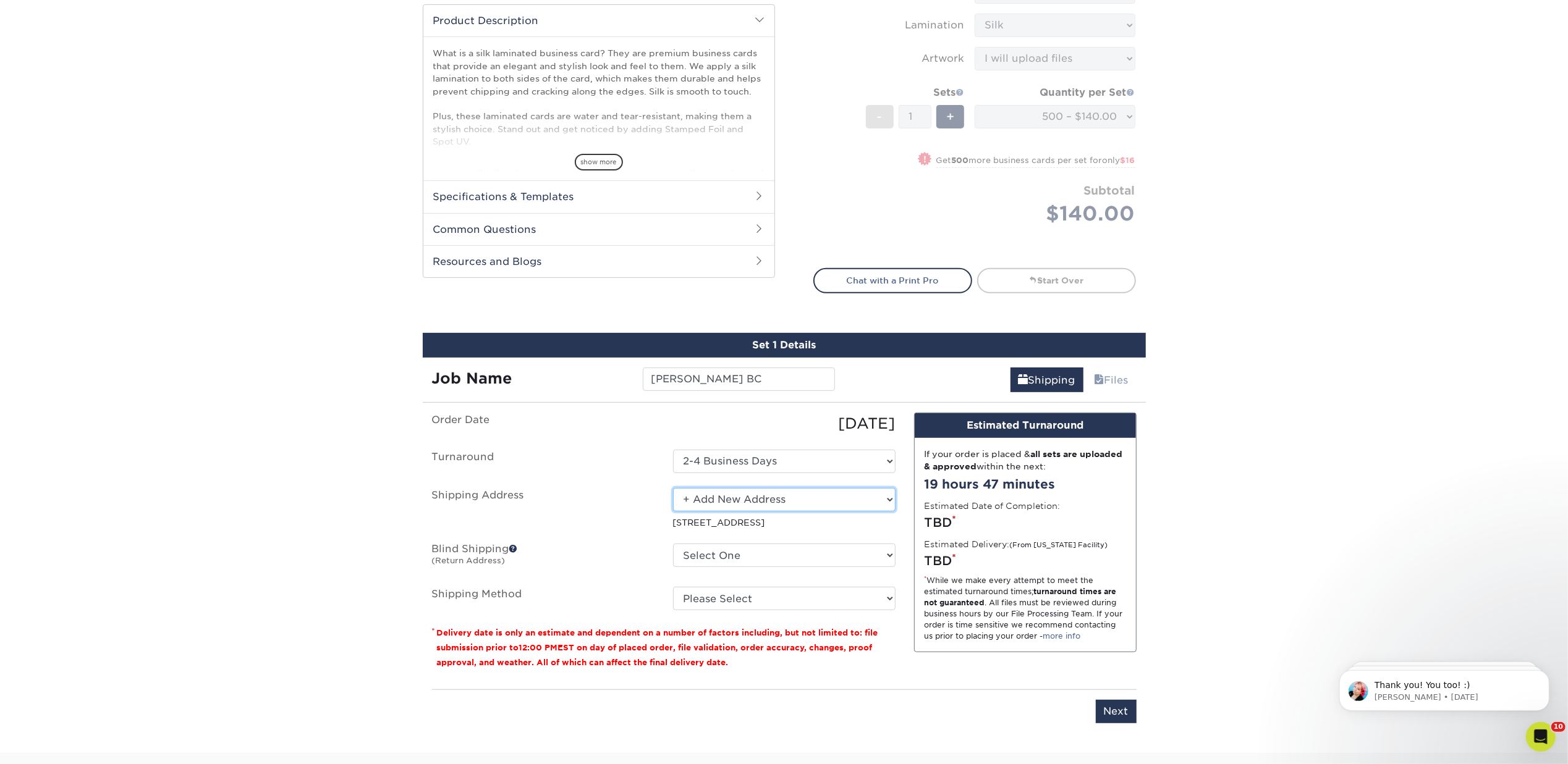
click at [799, 492] on select "Select One 1675 BROADWAY, DENVER, CO 1634 I ST NW, WASHINGTON, DC 1 SANSOME ST,…" at bounding box center [784, 499] width 223 height 23
click at [673, 488] on select "Select One 1675 BROADWAY, DENVER, CO 1634 I ST NW, WASHINGTON, DC 1 SANSOME ST,…" at bounding box center [784, 499] width 223 height 23
click at [760, 717] on div "Please enter job name and select desired turnaround time, shipping address and …" at bounding box center [784, 707] width 704 height 34
click at [759, 488] on select "Select One 1675 BROADWAY, DENVER, CO 1634 I ST NW, WASHINGTON, DC 1 SANSOME ST,…" at bounding box center [784, 499] width 223 height 23
click at [673, 488] on select "Select One 1675 BROADWAY, DENVER, CO 1634 I ST NW, WASHINGTON, DC 1 SANSOME ST,…" at bounding box center [784, 499] width 223 height 23
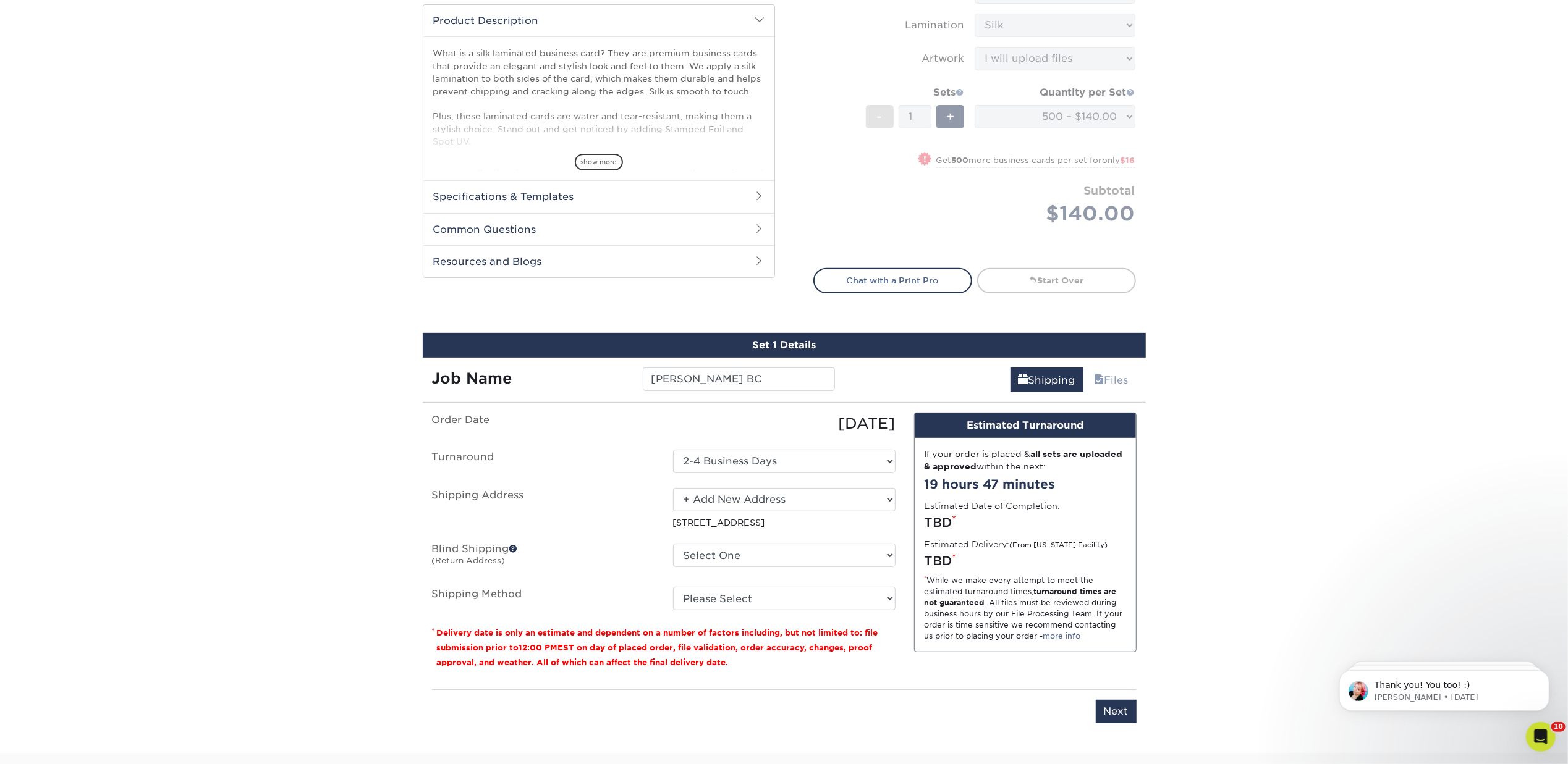
click at [685, 717] on div "Please enter job name and select desired turnaround time, shipping address and …" at bounding box center [784, 707] width 704 height 34
click at [887, 495] on select "Select One 1675 BROADWAY, DENVER, CO 1634 I ST NW, WASHINGTON, DC 1 SANSOME ST,…" at bounding box center [784, 499] width 223 height 23
click at [673, 488] on select "Select One 1675 BROADWAY, DENVER, CO 1634 I ST NW, WASHINGTON, DC 1 SANSOME ST,…" at bounding box center [784, 499] width 223 height 23
click at [766, 546] on select "Select One 1675 BROADWAY, DENVER, CO 1634 I ST NW, WASHINGTON, DC 1 SANSOME ST,…" at bounding box center [784, 555] width 223 height 23
click at [730, 603] on select "Please Select Ground Shipping (+$8.96) 3 Day Shipping Service (+$18.68) 2 Day A…" at bounding box center [784, 598] width 223 height 23
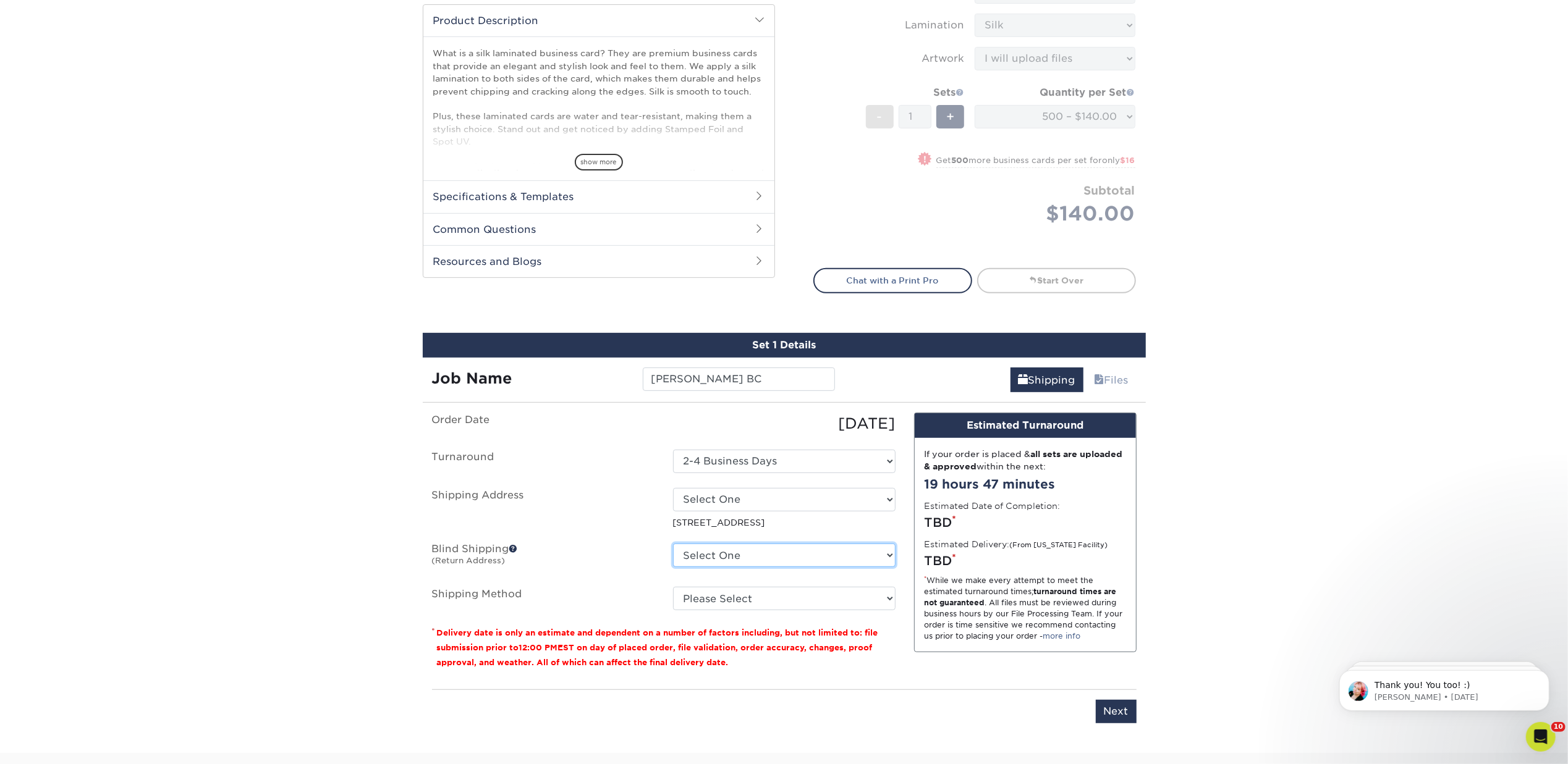
click at [890, 551] on select "Select One 1675 BROADWAY, DENVER, CO 1634 I ST NW, WASHINGTON, DC 1 SANSOME ST,…" at bounding box center [784, 555] width 223 height 23
drag, startPoint x: 811, startPoint y: 741, endPoint x: 811, endPoint y: 731, distance: 10.0
click at [811, 740] on div "Products Business Cards Silk Laminated Business Cards Previous Next" at bounding box center [784, 211] width 1568 height 1085
click at [886, 495] on select "Select One 1675 BROADWAY, DENVER, CO 1634 I ST NW, WASHINGTON, DC 1 SANSOME ST,…" at bounding box center [784, 499] width 223 height 23
select select "newaddress"
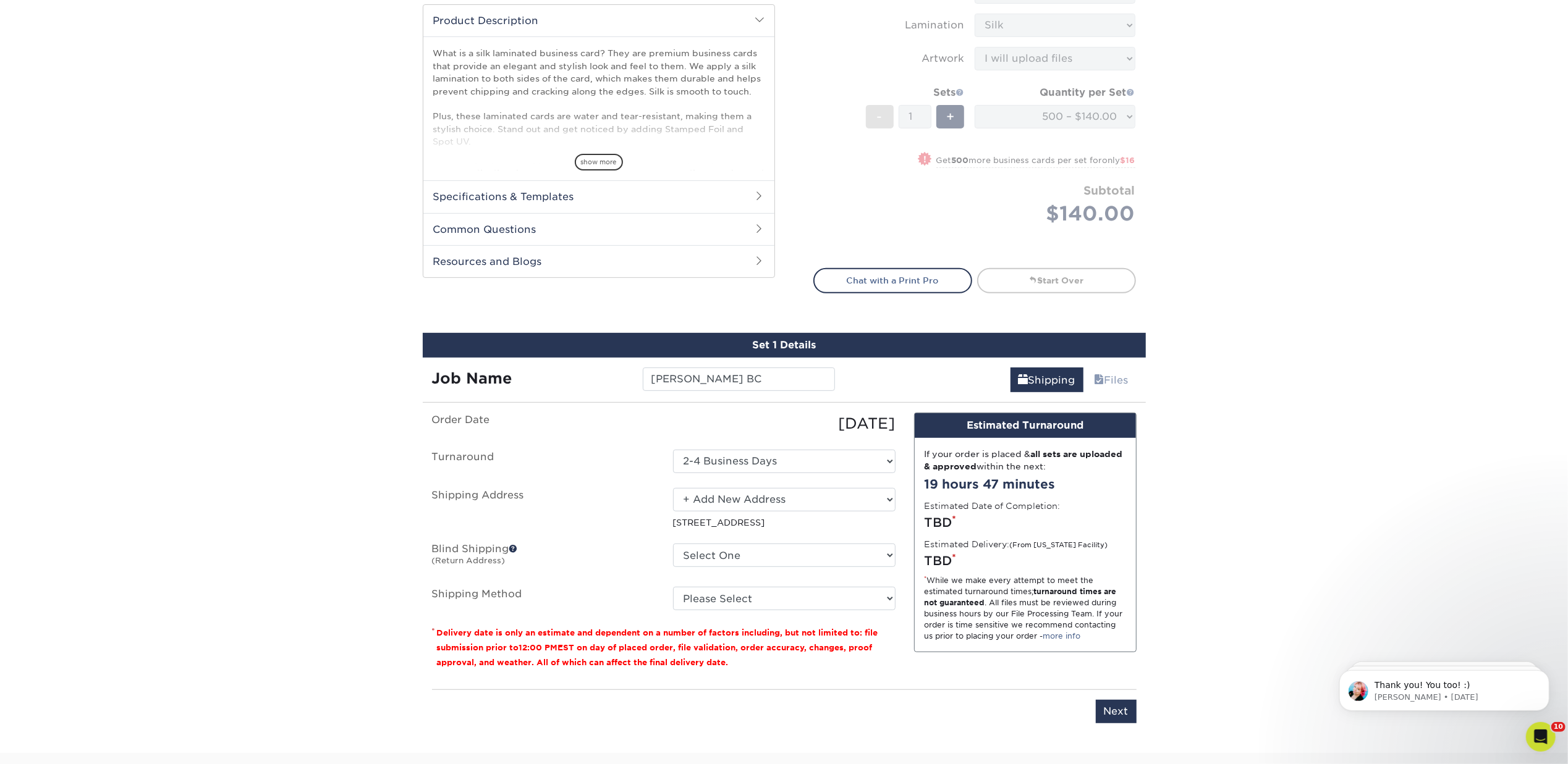
click at [673, 488] on select "Select One 1675 BROADWAY, DENVER, CO 1634 I ST NW, WASHINGTON, DC 1 SANSOME ST,…" at bounding box center [784, 499] width 223 height 23
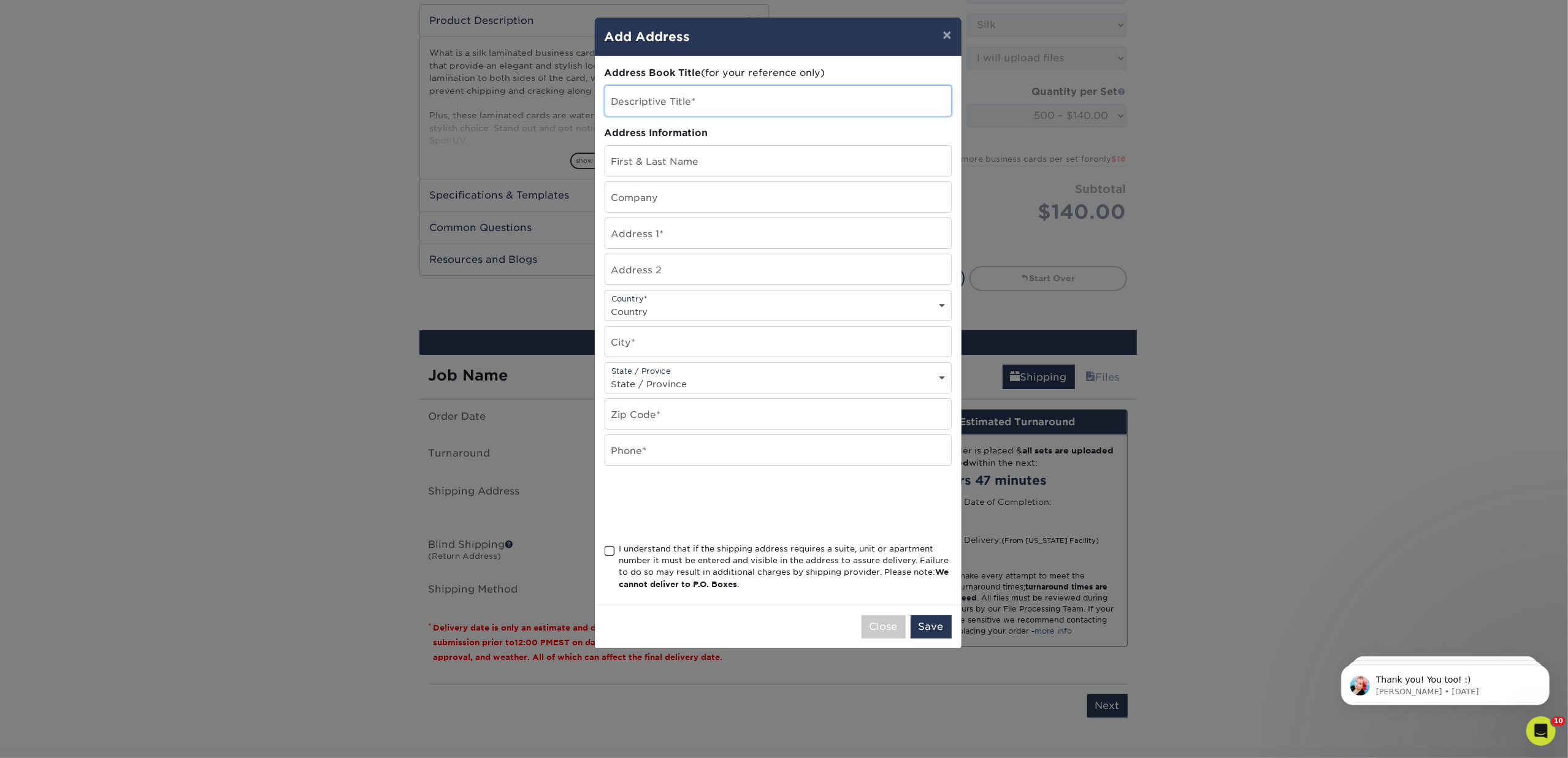
click at [696, 93] on input "text" at bounding box center [778, 101] width 346 height 30
click at [736, 98] on input "Kaplan Kirsch Denver" at bounding box center [778, 101] width 346 height 30
type input "Kaplan Kirsch - San Francisco Office"
click at [834, 156] on input "text" at bounding box center [778, 161] width 346 height 30
type input "Kristine Kahey"
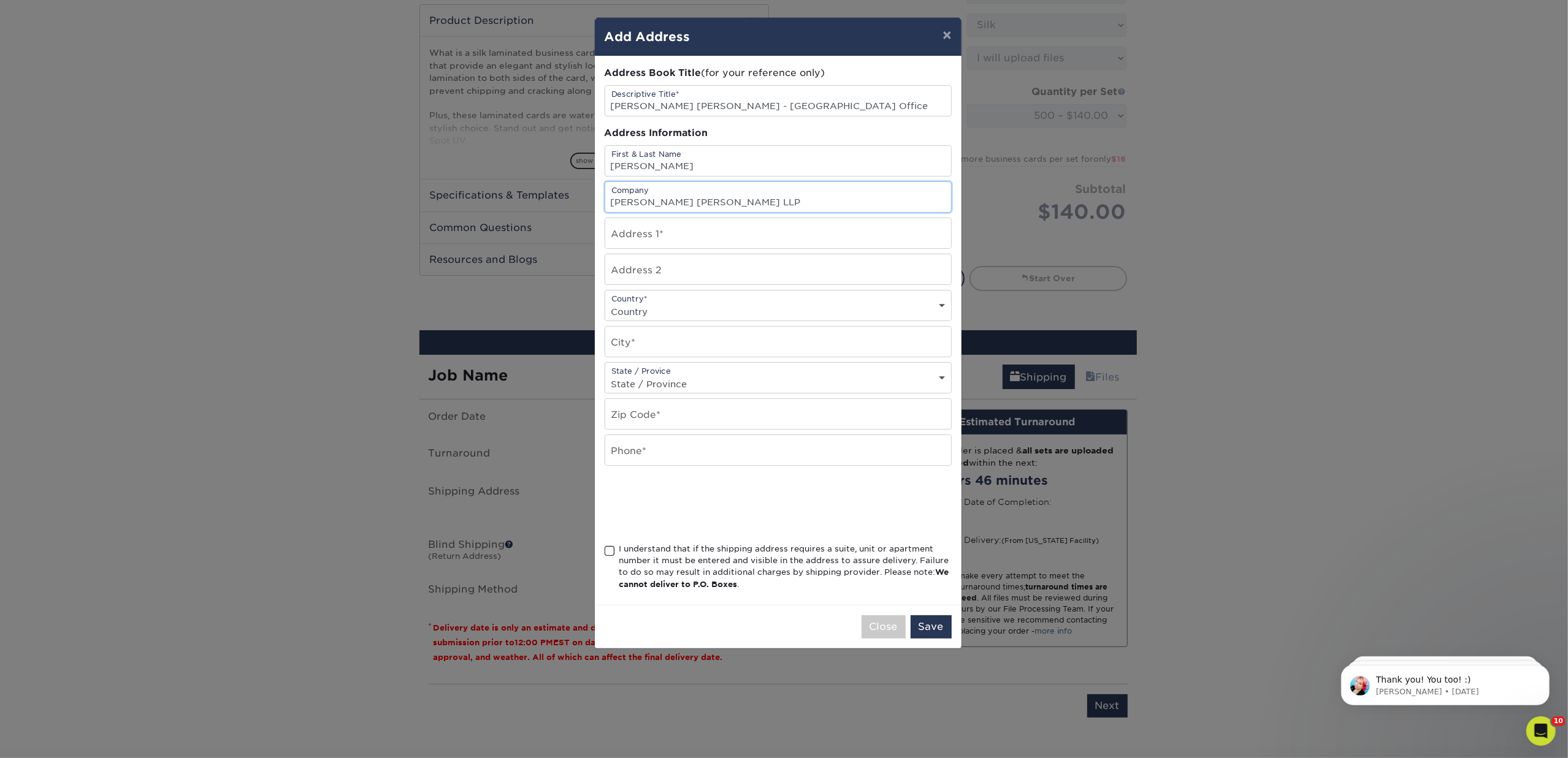
type input "Kaplan Kirsch LLP"
click at [763, 231] on input "text" at bounding box center [778, 233] width 346 height 30
click at [653, 235] on input "text" at bounding box center [778, 233] width 346 height 30
type input "One Sansome Street"
type input "Suite 2250"
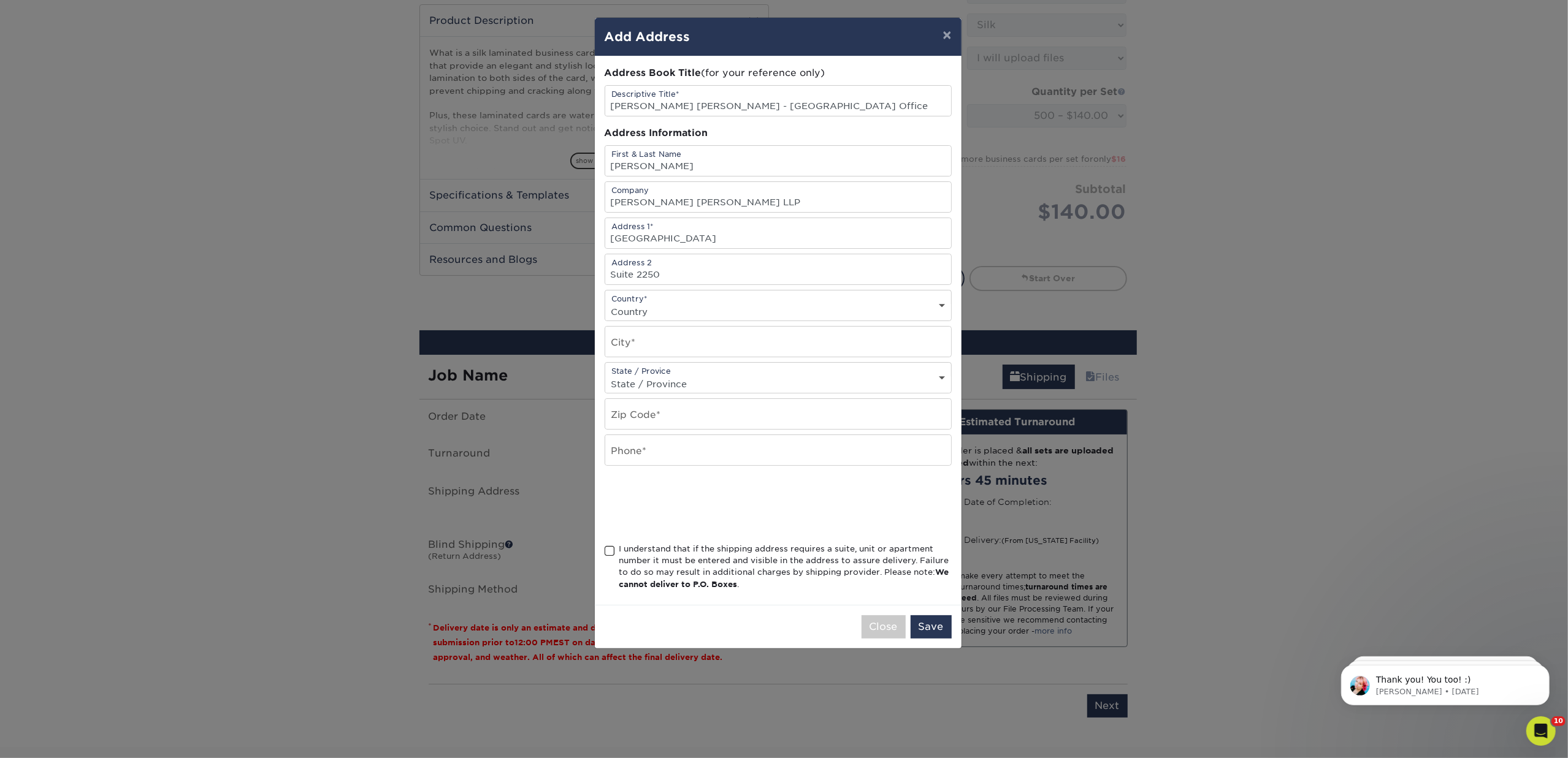
click at [937, 307] on select "Country United States Canada ----------------------------- Afghanistan Albania …" at bounding box center [778, 311] width 346 height 18
select select "US"
click at [605, 305] on select "Country United States Canada ----------------------------- Afghanistan Albania …" at bounding box center [778, 311] width 346 height 18
click at [700, 349] on input "text" at bounding box center [778, 341] width 346 height 30
type input "San Francisco"
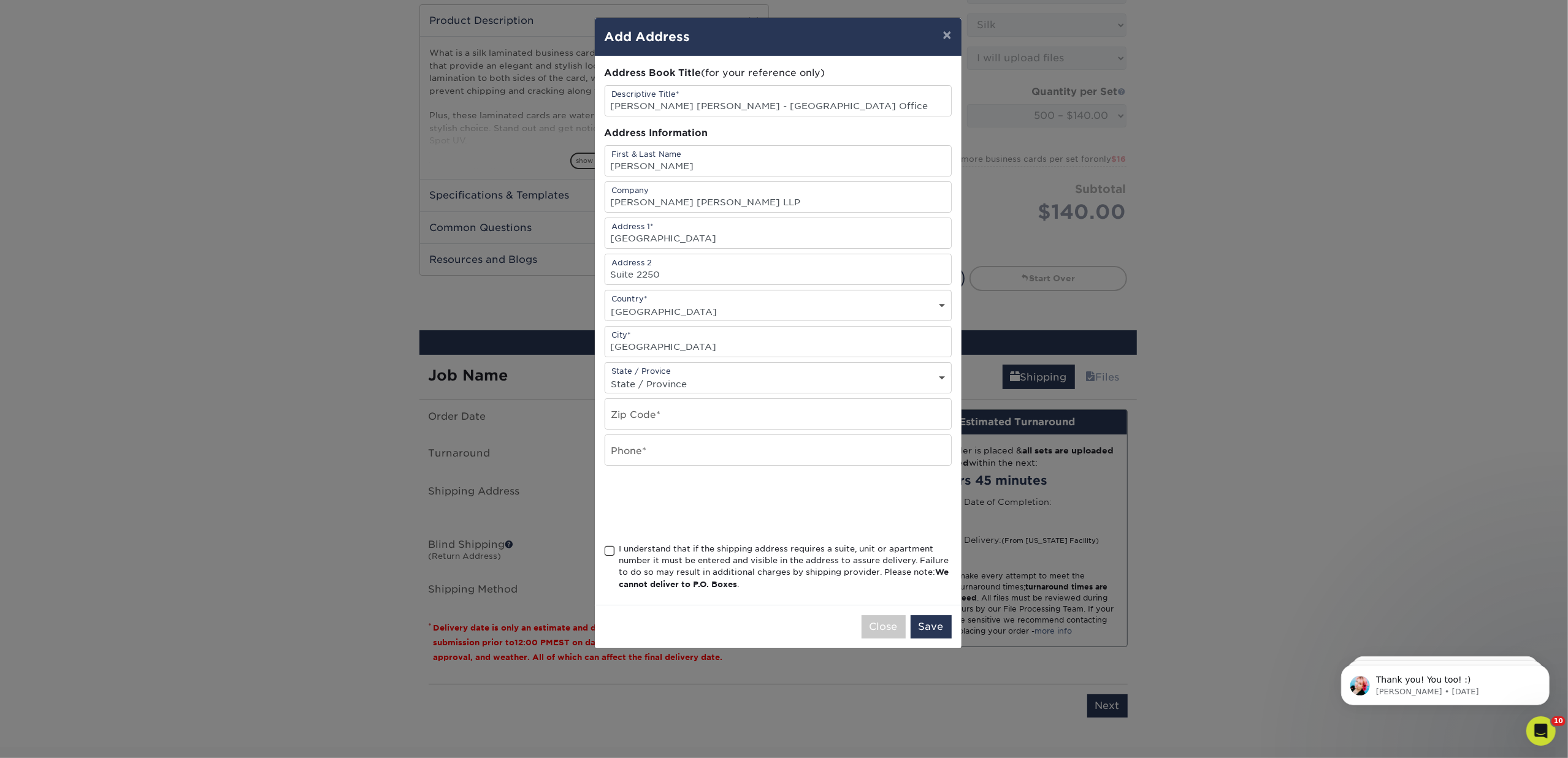
click at [941, 378] on div "State / Provice State / Province Alabama Alaska Arizona Arkansas California Col…" at bounding box center [778, 378] width 347 height 31
click at [942, 378] on select "State / Province Alabama Alaska Arizona Arkansas California Colorado Connecticu…" at bounding box center [778, 384] width 346 height 18
select select "CO"
click at [605, 378] on select "State / Province Alabama Alaska Arizona Arkansas California Colorado Connecticu…" at bounding box center [778, 384] width 346 height 18
click at [670, 418] on input "text" at bounding box center [778, 414] width 346 height 30
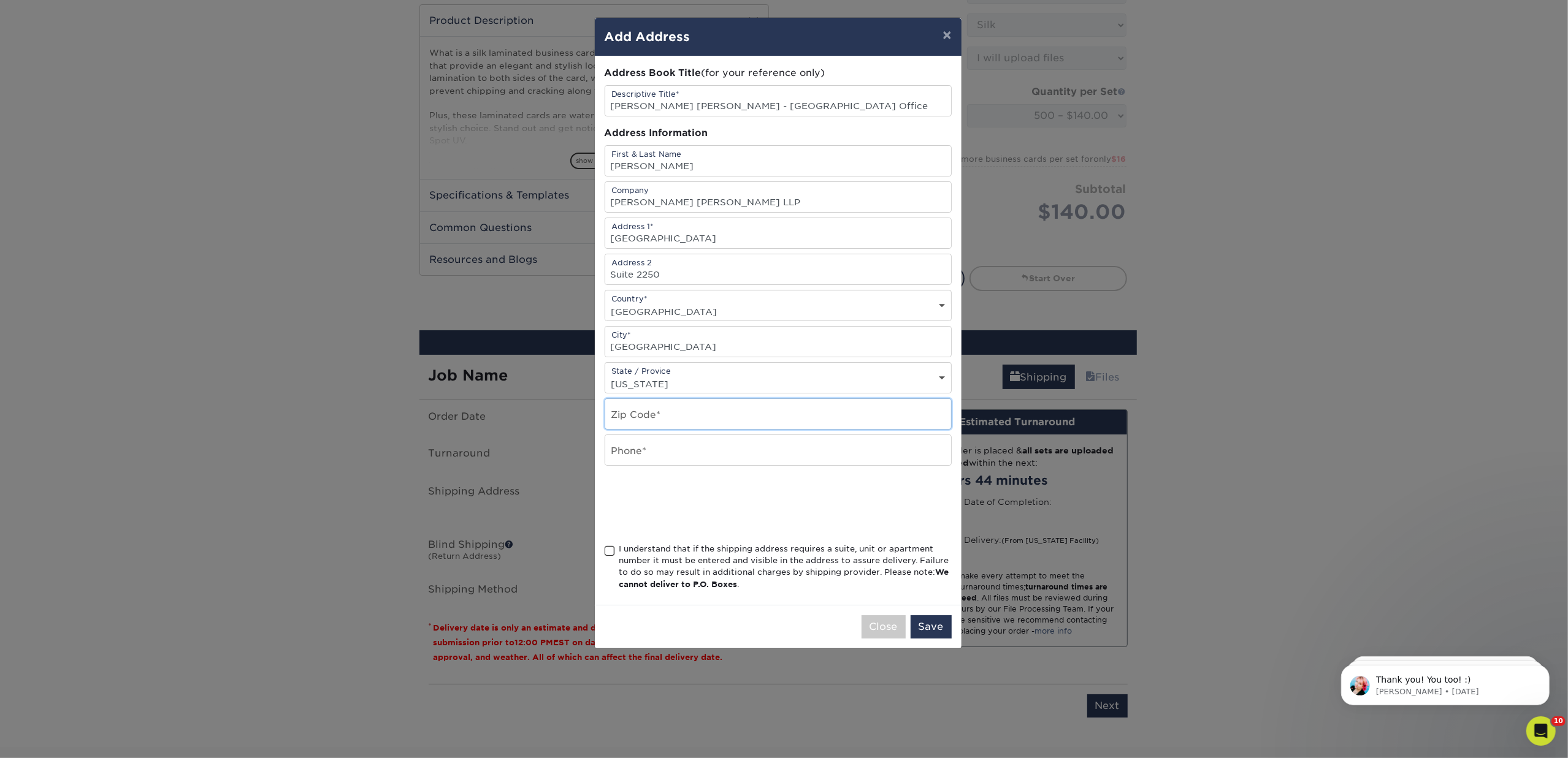
click at [673, 415] on input "text" at bounding box center [778, 414] width 346 height 30
type input "94104"
click at [653, 453] on input "text" at bounding box center [778, 450] width 346 height 30
type input "415-907-8704"
click at [609, 554] on span at bounding box center [609, 551] width 11 height 12
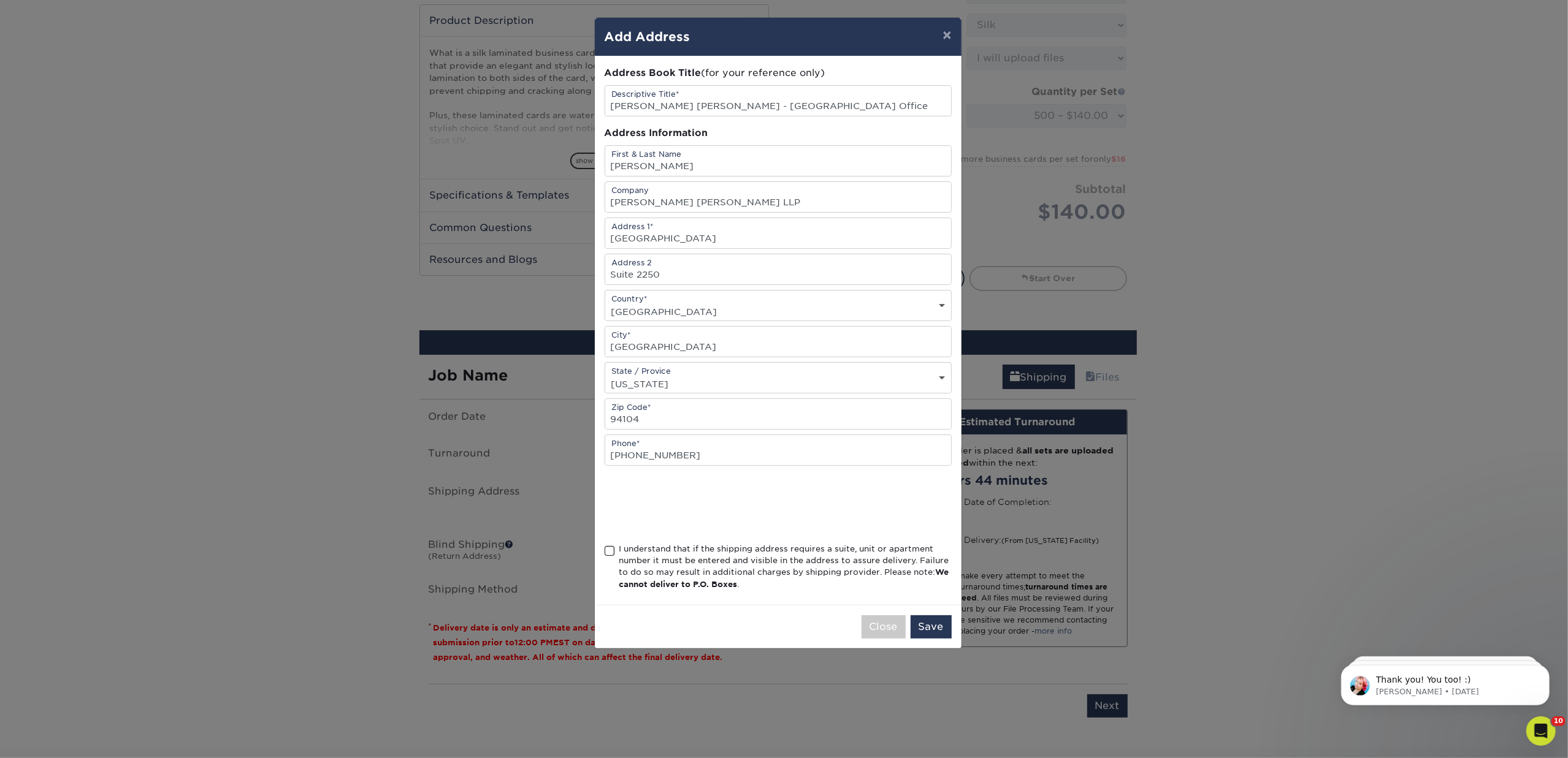
click at [0, 0] on input "I understand that if the shipping address requires a suite, unit or apartment n…" at bounding box center [0, 0] width 0 height 0
click at [940, 629] on button "Save" at bounding box center [931, 627] width 41 height 23
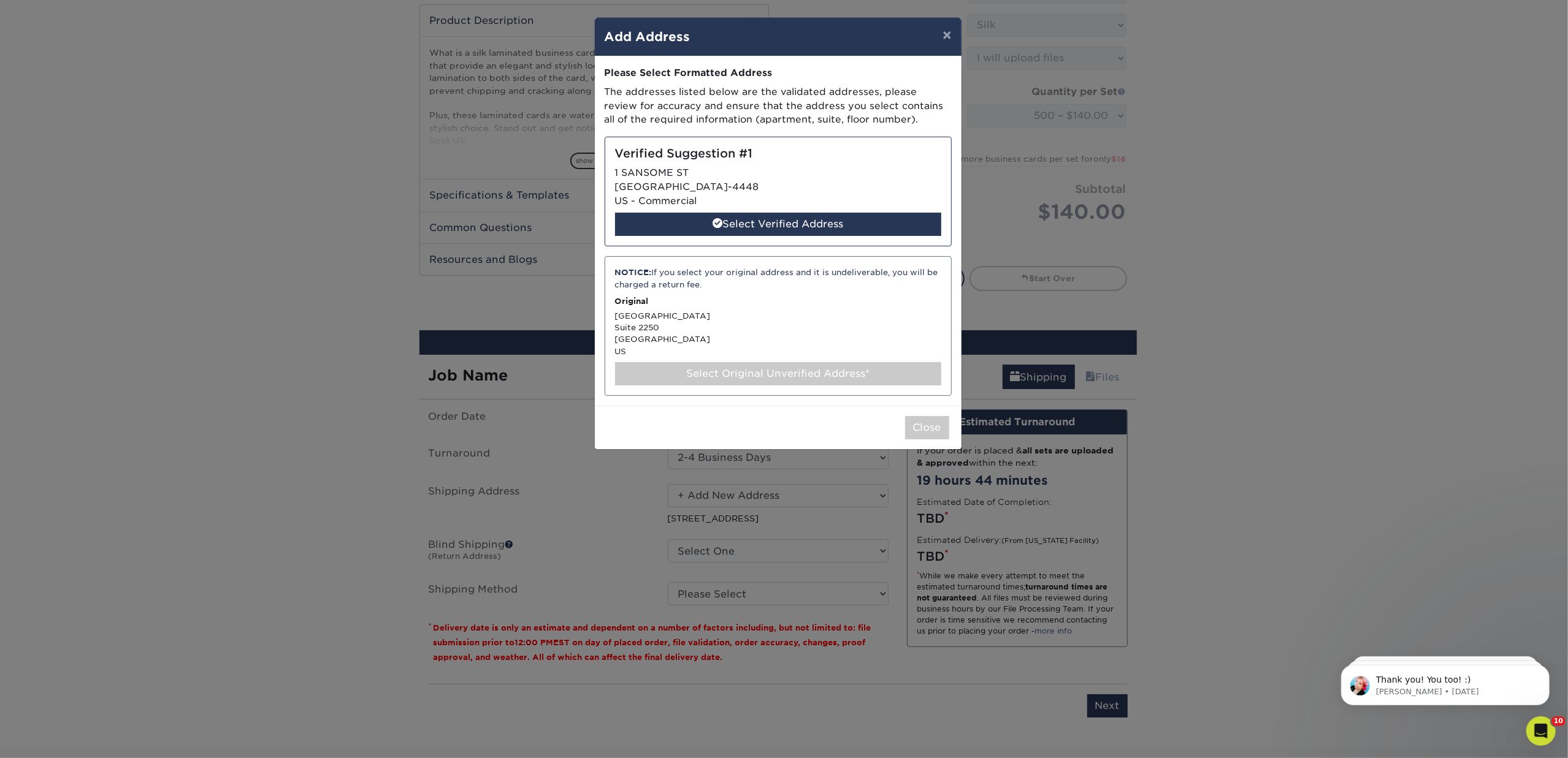
click at [805, 376] on div "Select Original Unverified Address*" at bounding box center [778, 373] width 326 height 23
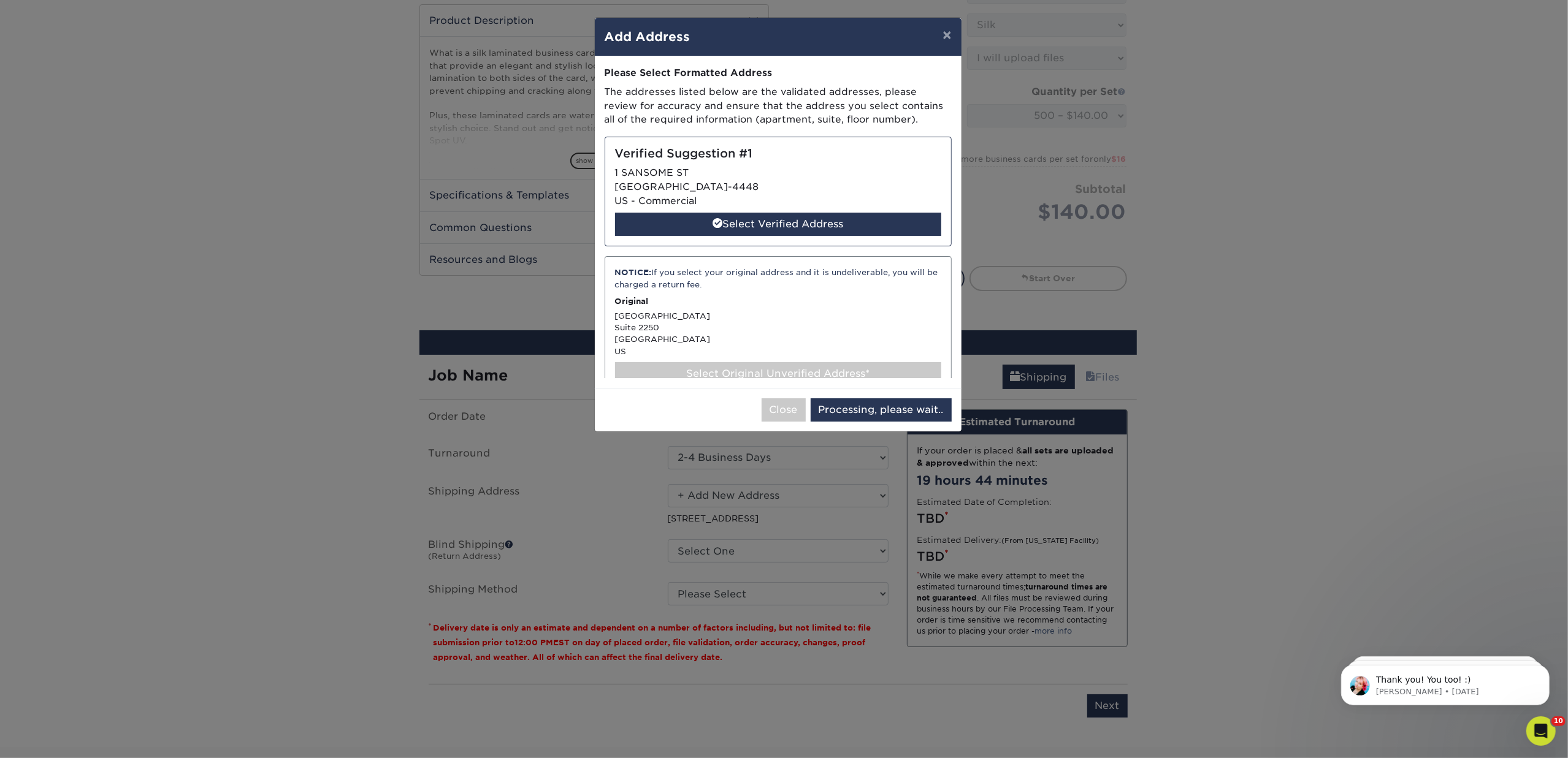
select select "285196"
